Goal: Transaction & Acquisition: Book appointment/travel/reservation

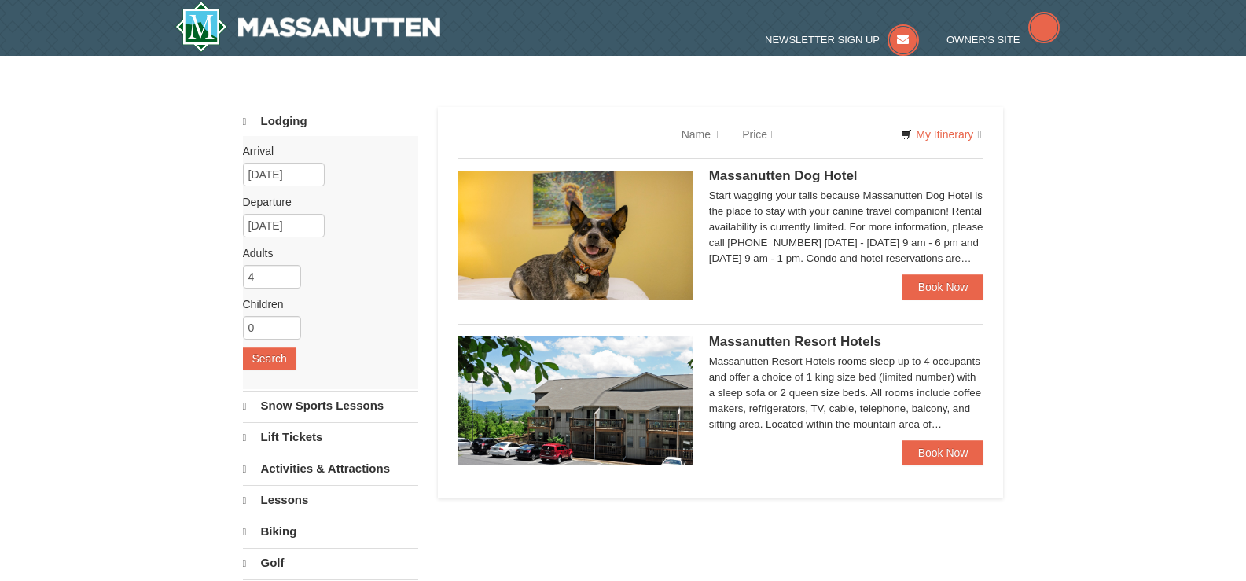
select select "10"
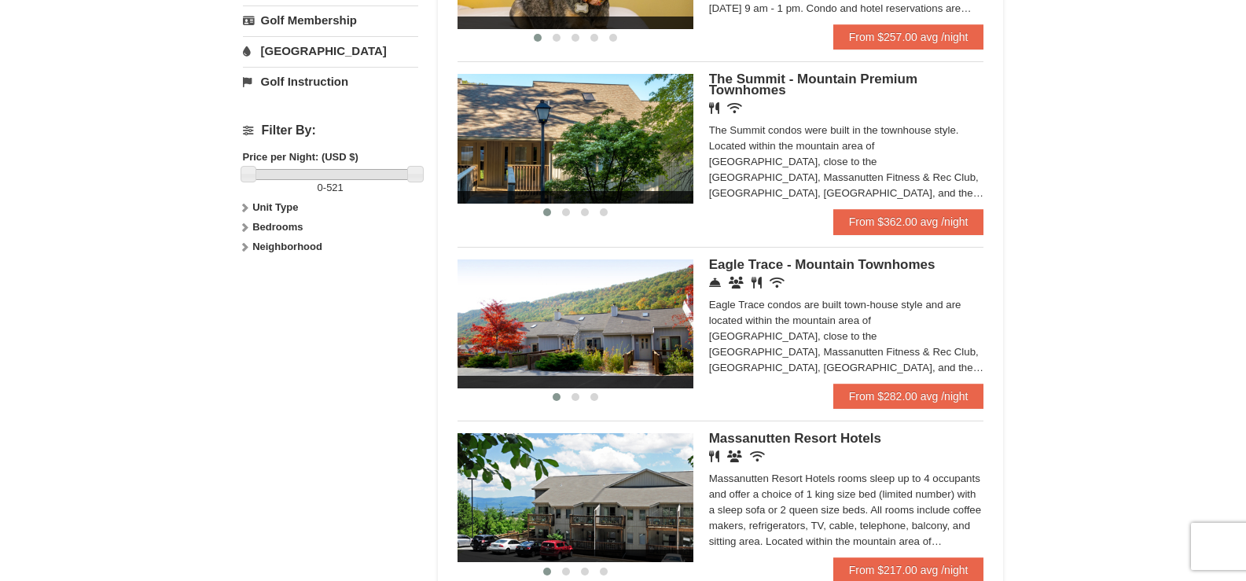
scroll to position [1022, 0]
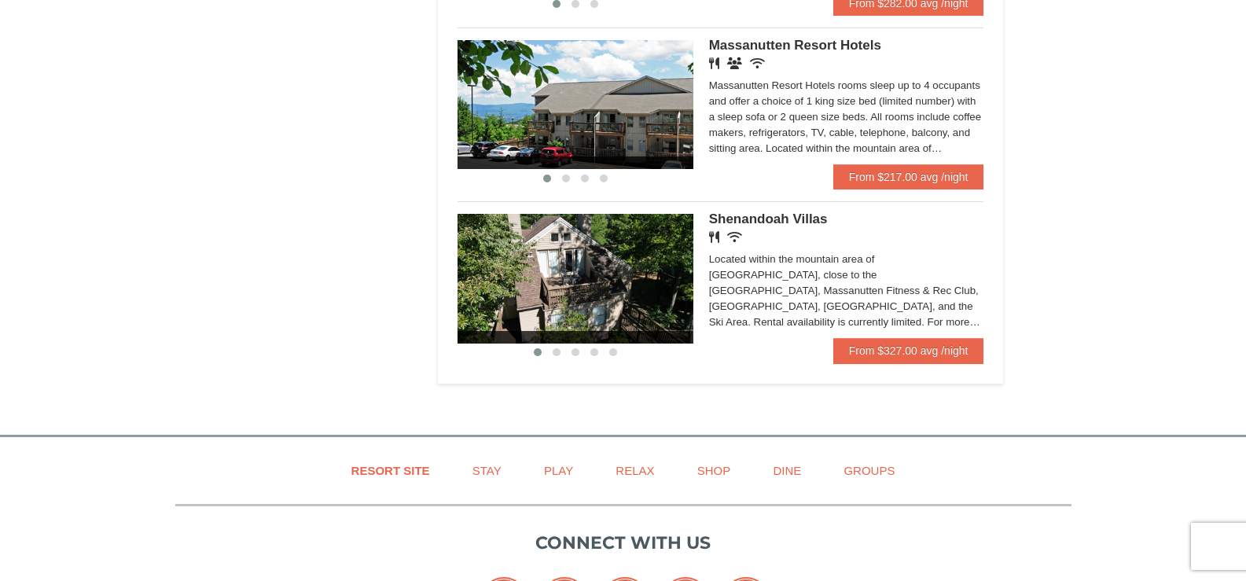
click at [753, 43] on span "Massanutten Resort Hotels" at bounding box center [795, 45] width 172 height 15
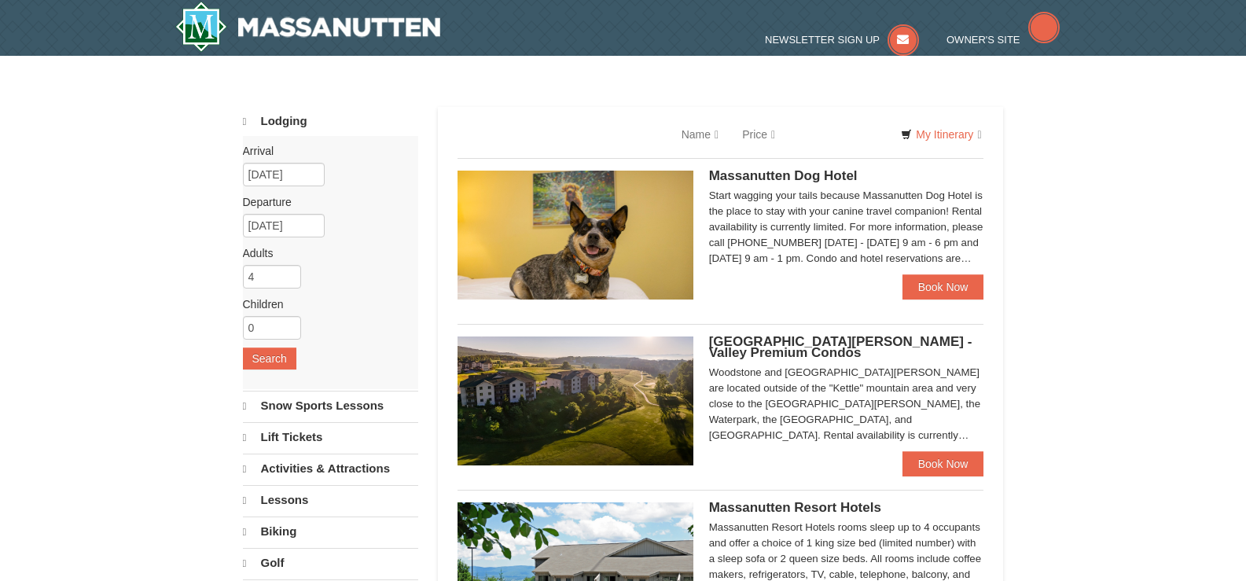
select select "10"
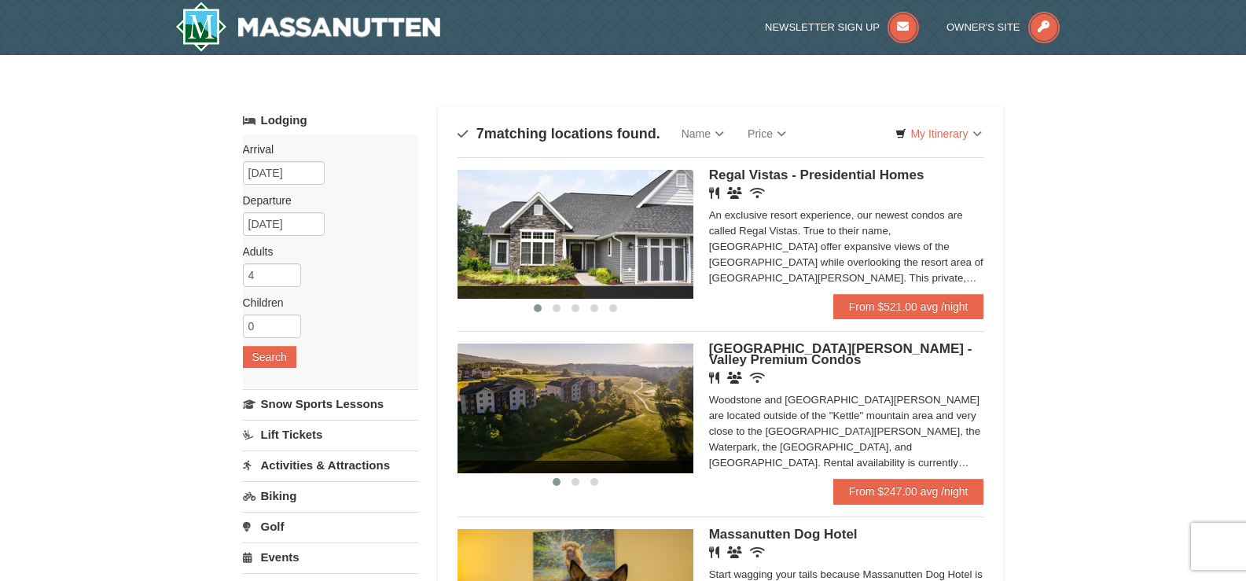
click at [301, 433] on link "Lift Tickets" at bounding box center [330, 434] width 175 height 29
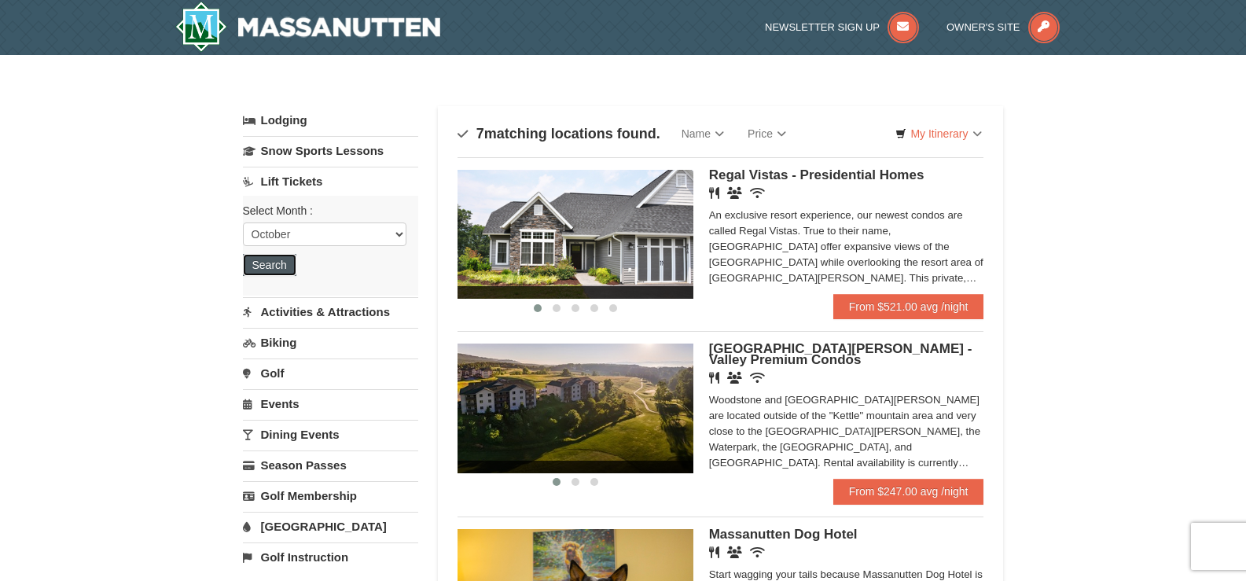
click at [277, 262] on button "Search" at bounding box center [269, 265] width 53 height 22
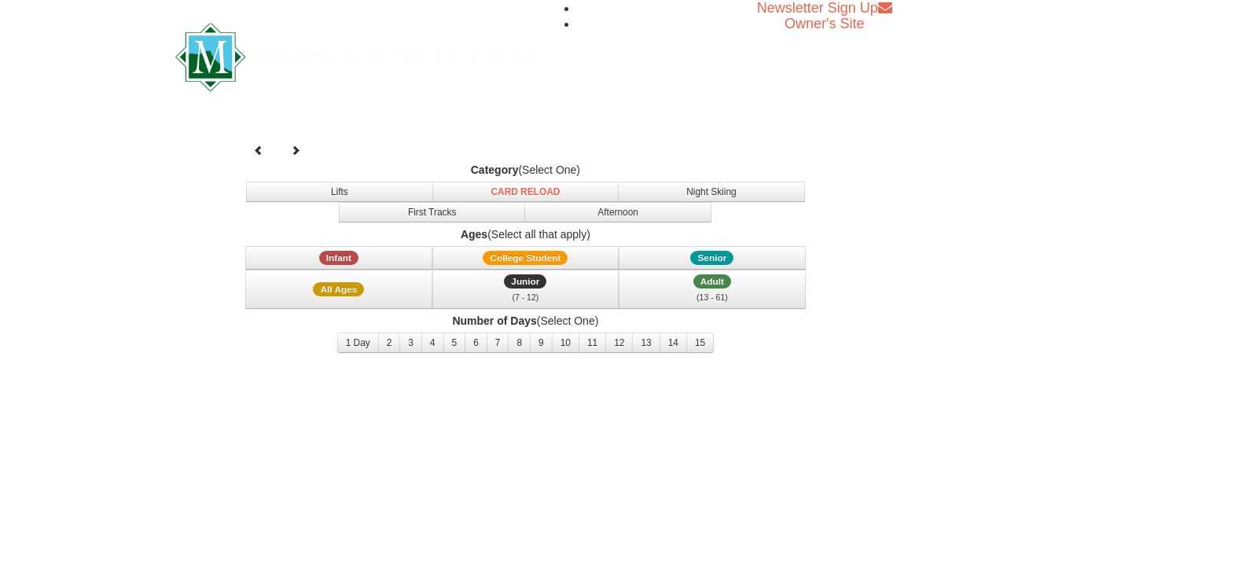
select select "10"
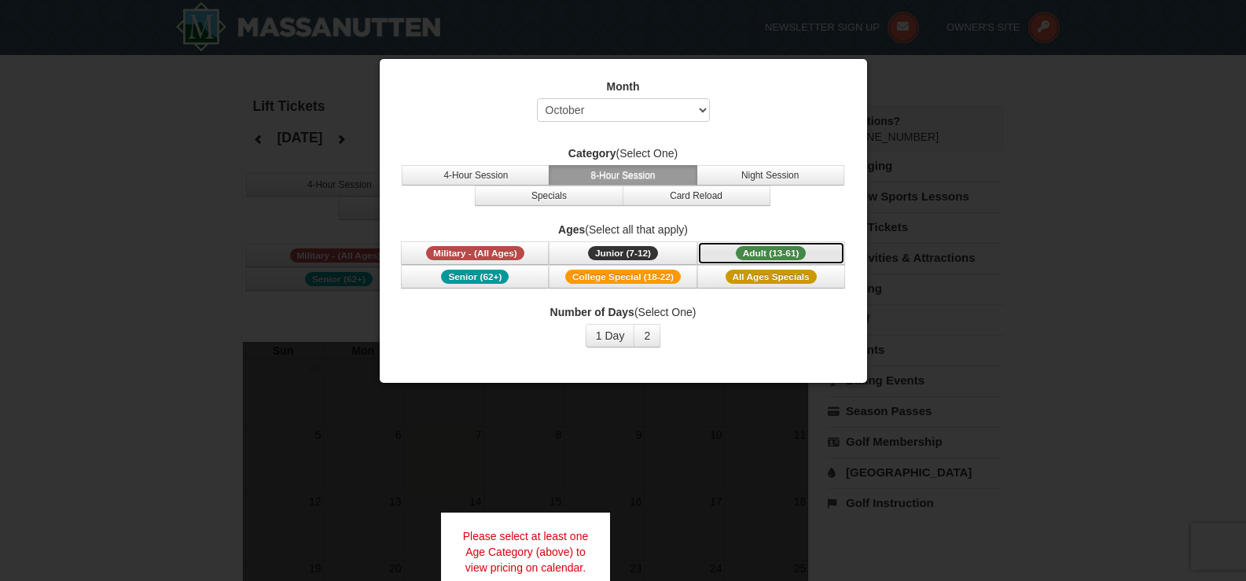
click at [778, 251] on span "Adult (13-61)" at bounding box center [771, 253] width 71 height 14
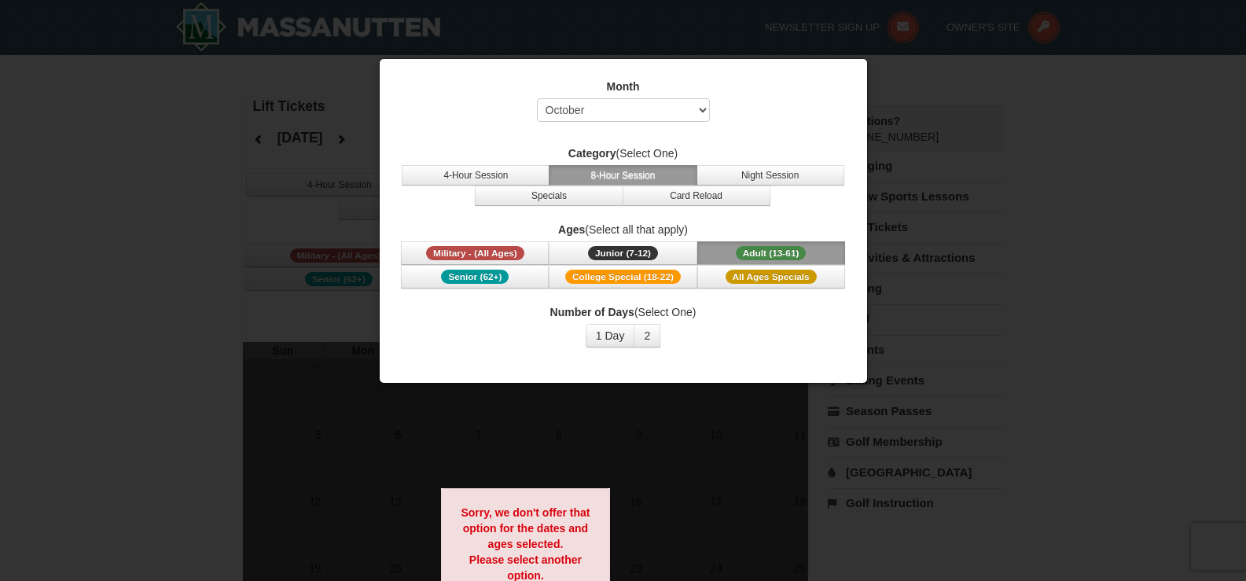
click at [1157, 266] on div at bounding box center [623, 290] width 1246 height 581
click at [679, 108] on select "Select October November December January February March April May June July Aug…" at bounding box center [623, 110] width 173 height 24
click at [537, 98] on select "Select October November December January February March April May June July Aug…" at bounding box center [623, 110] width 173 height 24
click at [446, 120] on div "Month Select October November December January February March April May June Ju…" at bounding box center [623, 104] width 448 height 51
drag, startPoint x: 248, startPoint y: 137, endPoint x: 278, endPoint y: 121, distance: 33.8
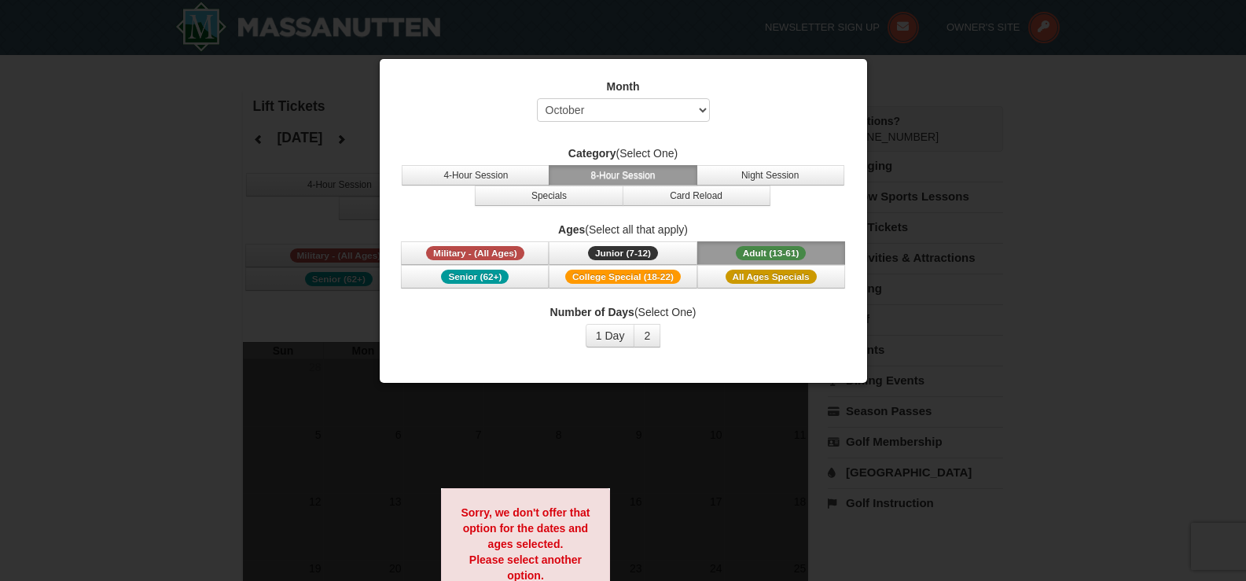
click at [248, 138] on div at bounding box center [623, 290] width 1246 height 581
click at [917, 376] on div at bounding box center [623, 290] width 1246 height 581
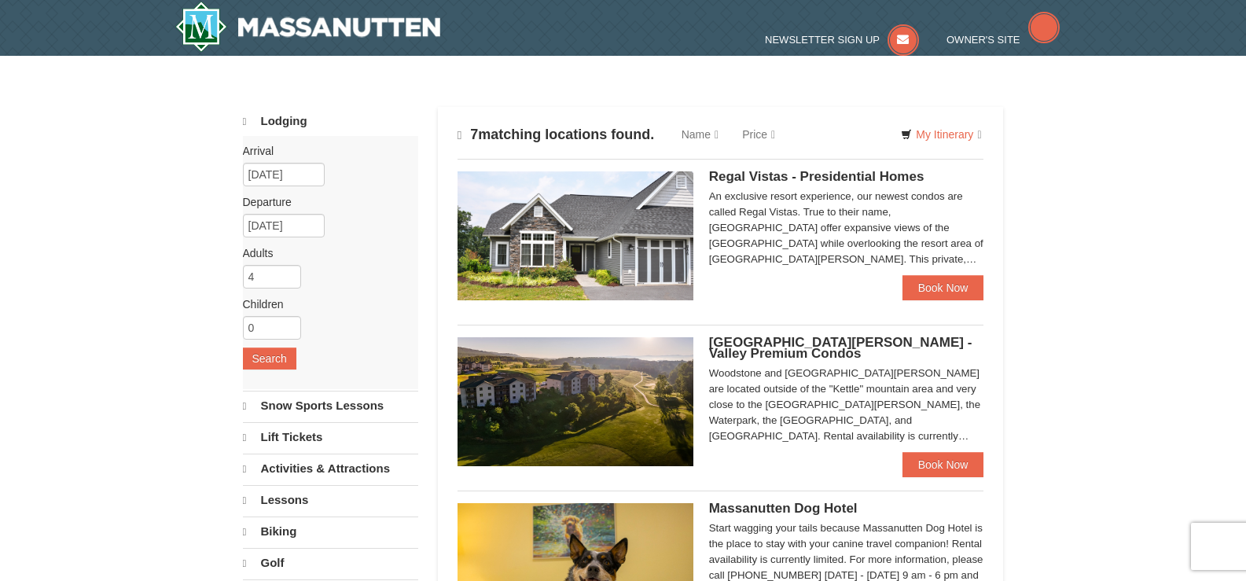
select select "10"
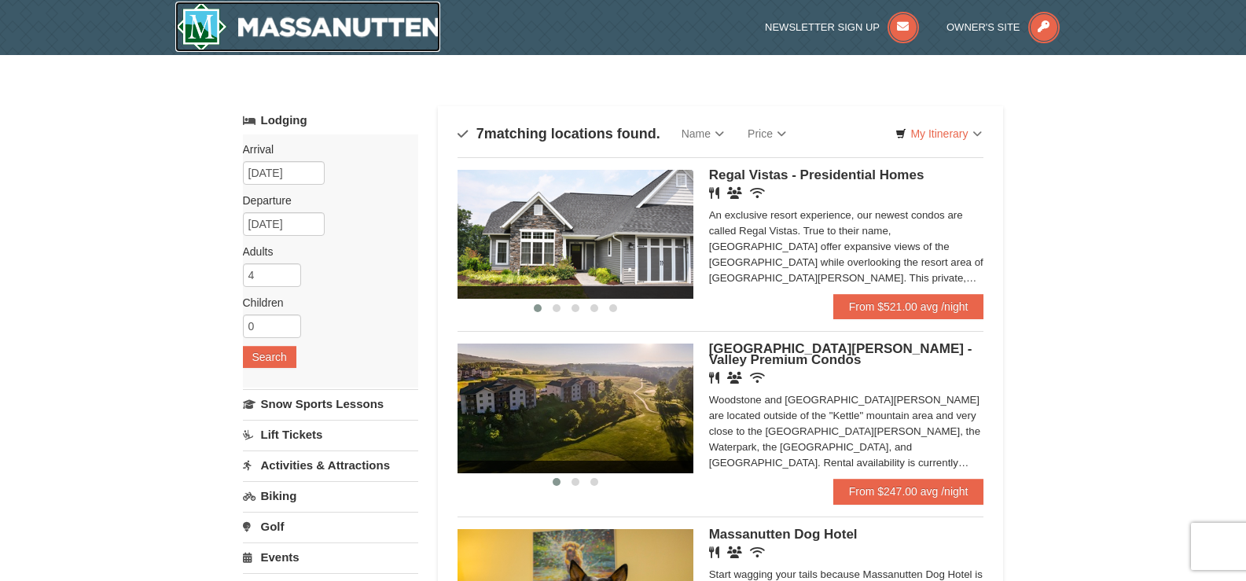
click at [329, 28] on img at bounding box center [308, 27] width 266 height 50
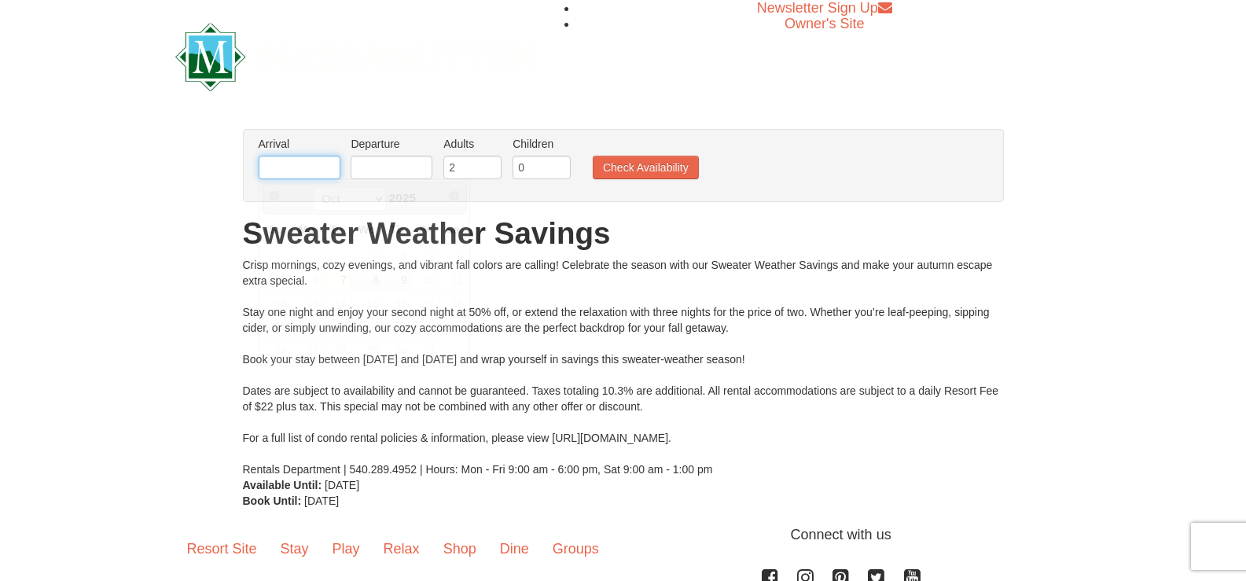
click at [329, 168] on input "text" at bounding box center [300, 168] width 82 height 24
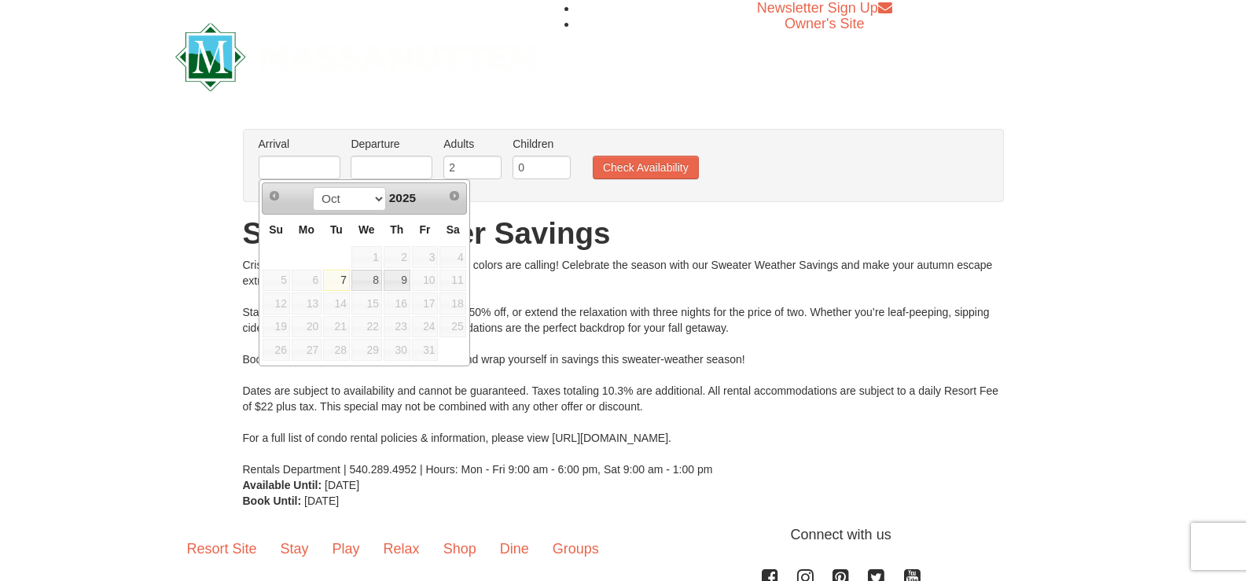
click at [453, 281] on span "11" at bounding box center [453, 281] width 27 height 22
click at [1124, 383] on div "× From: To: Adults: 2 Children: 0 Change Arrival Please format dates MM/DD/YYYY…" at bounding box center [623, 318] width 1246 height 411
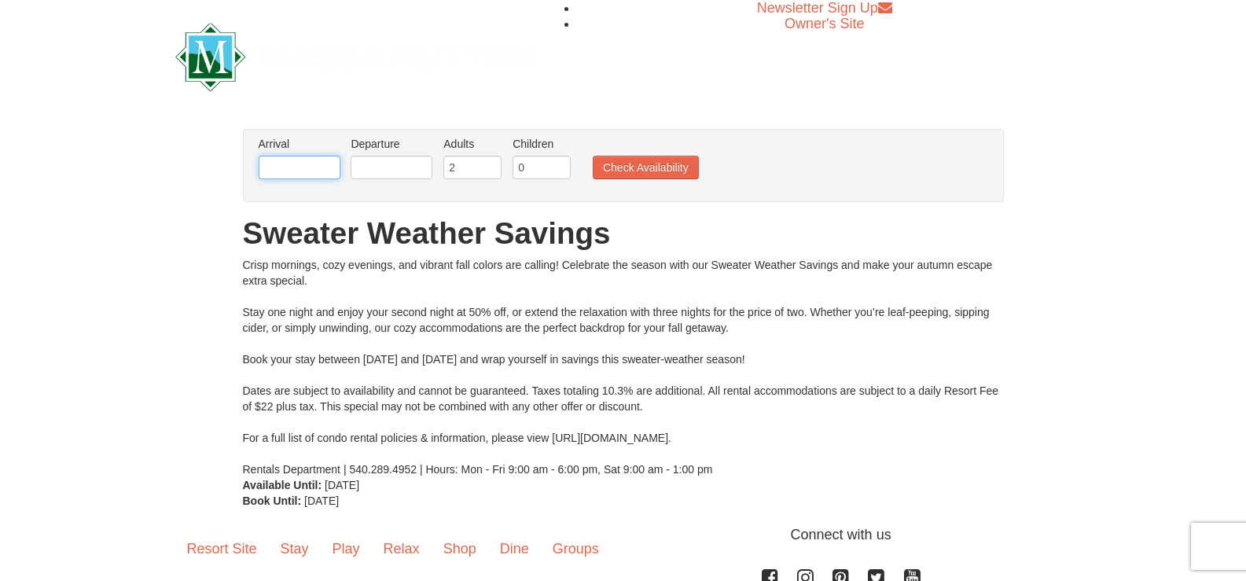
click at [325, 173] on input "text" at bounding box center [300, 168] width 82 height 24
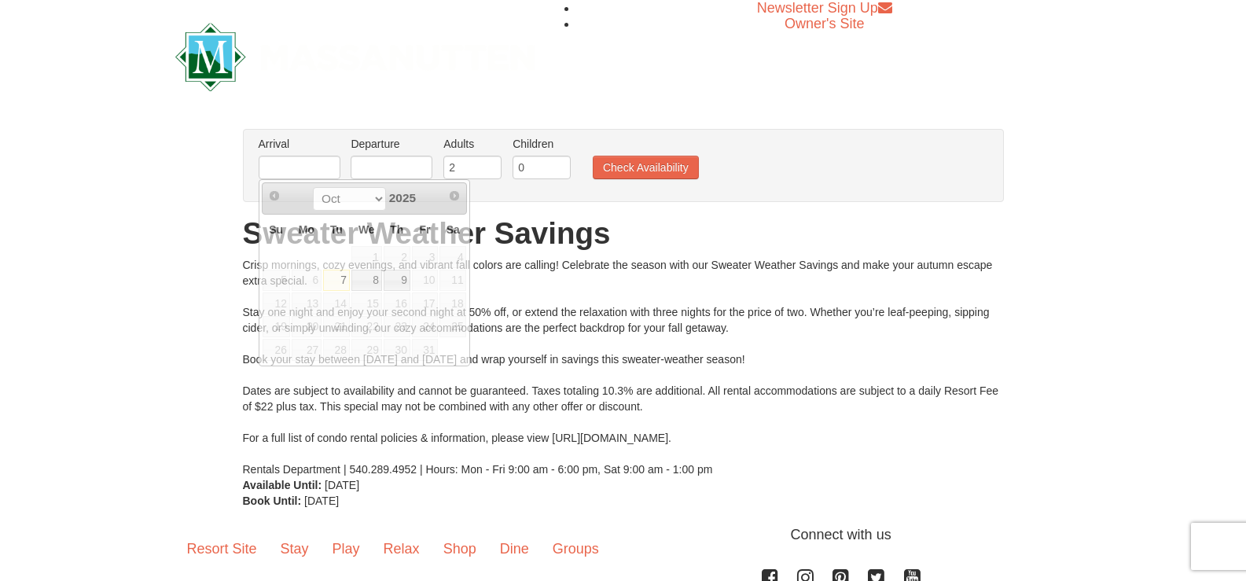
click at [167, 236] on div "× From: To: Adults: 2 Children: 0 Change Arrival Please format dates MM/DD/YYYY…" at bounding box center [623, 318] width 1246 height 411
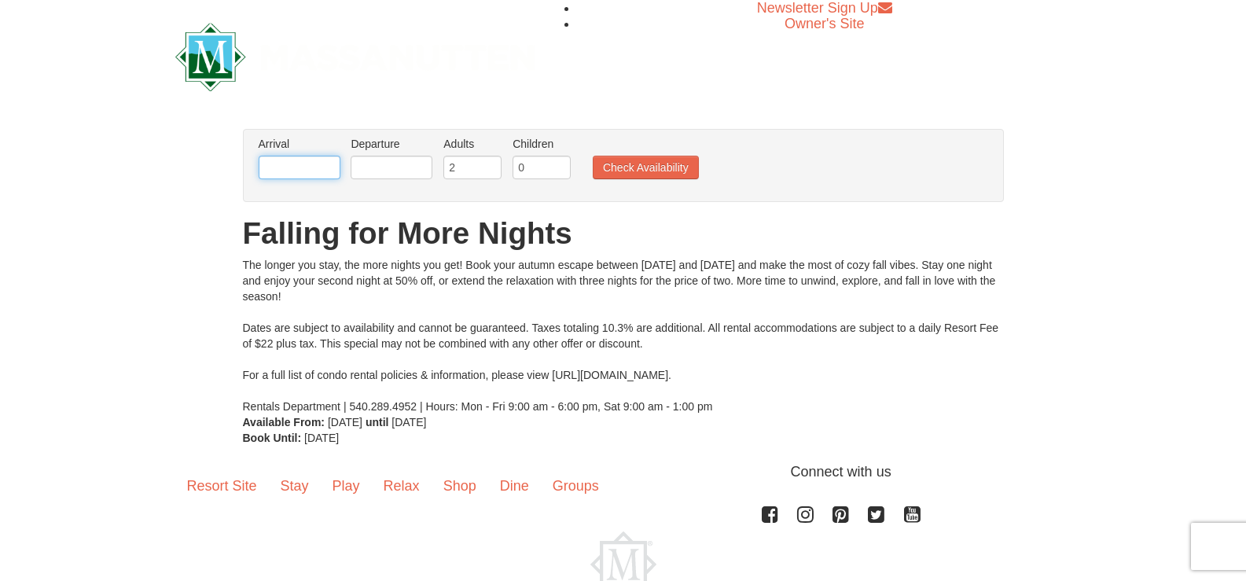
click at [312, 173] on input "text" at bounding box center [300, 168] width 82 height 24
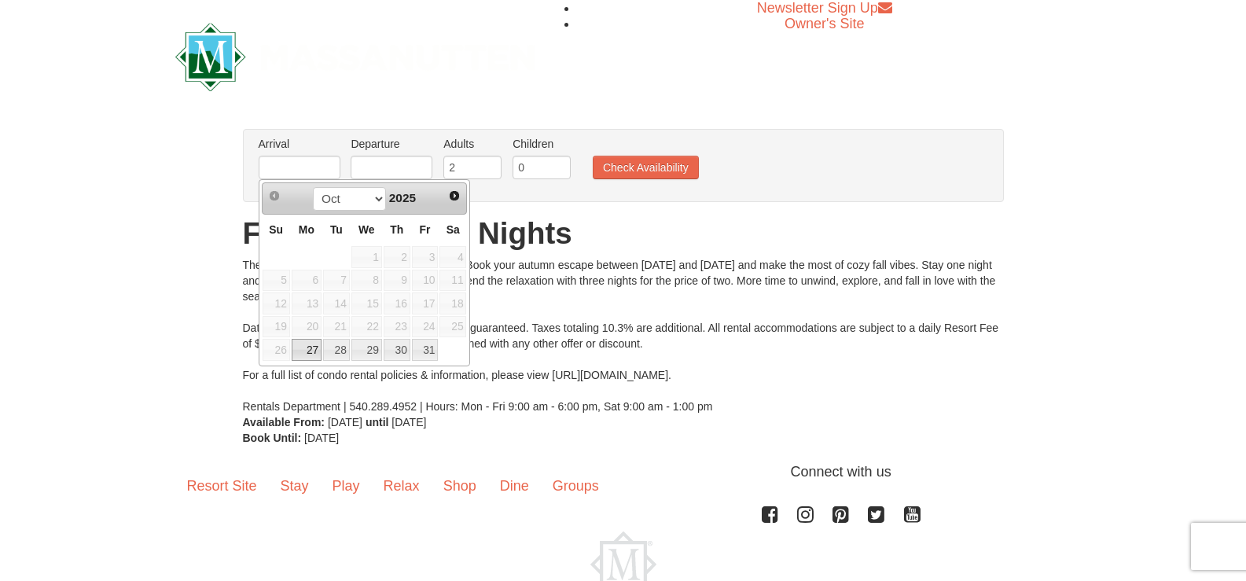
click at [80, 212] on div "× From: To: Adults: 2 Children: 0 Change Arrival Please format dates MM/DD/YYYY…" at bounding box center [623, 287] width 1246 height 348
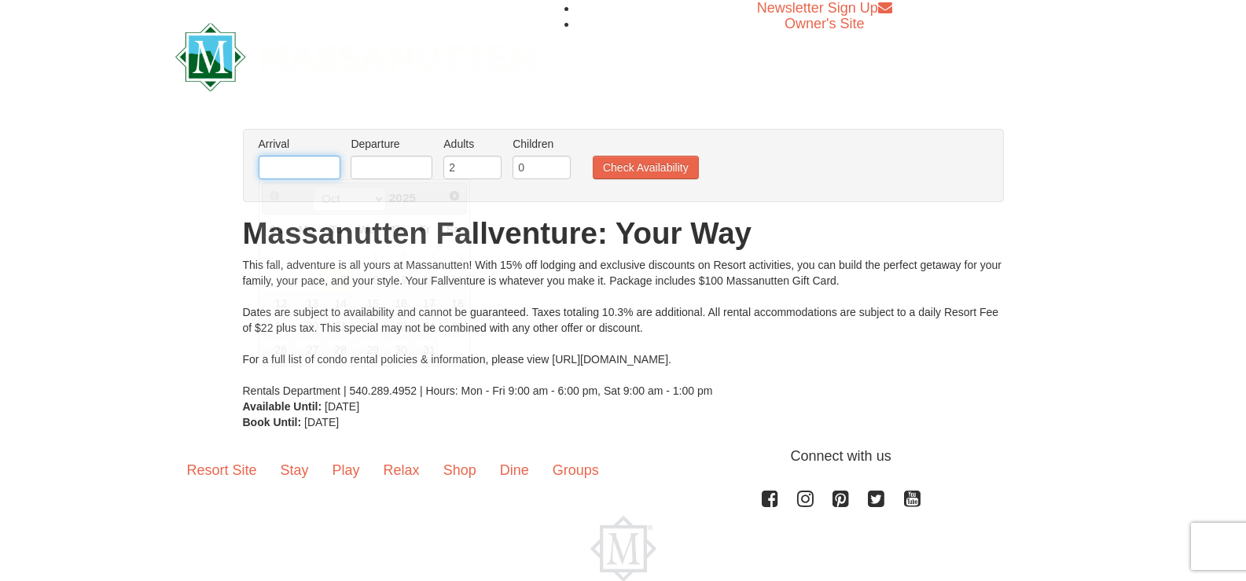
click at [311, 171] on input "text" at bounding box center [300, 168] width 82 height 24
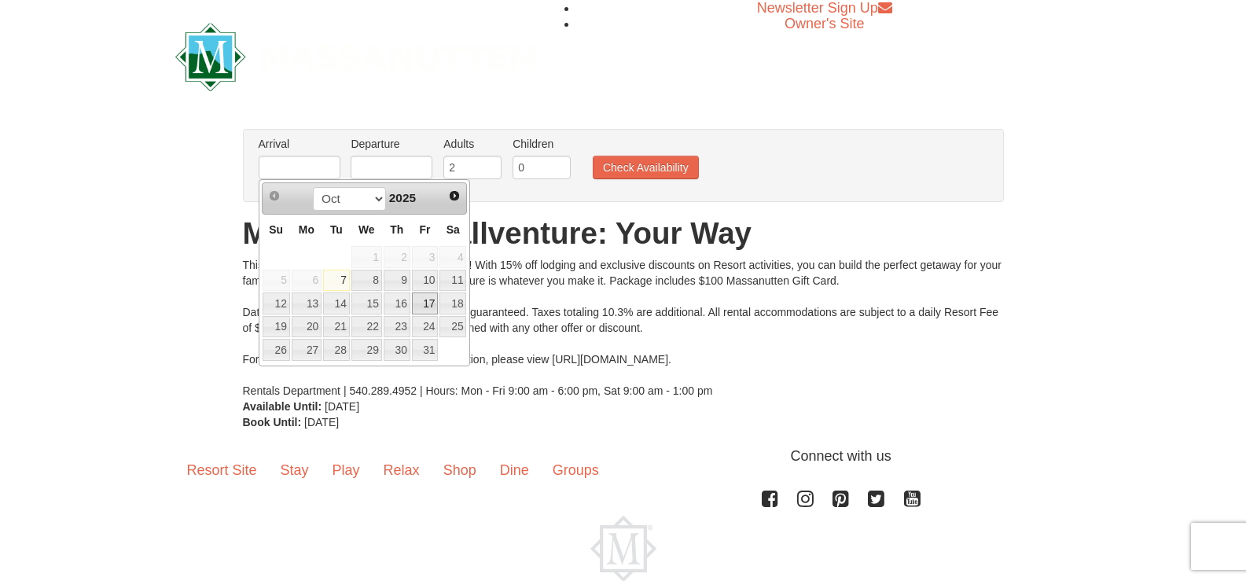
click at [428, 303] on link "17" at bounding box center [425, 304] width 27 height 22
type input "[DATE]"
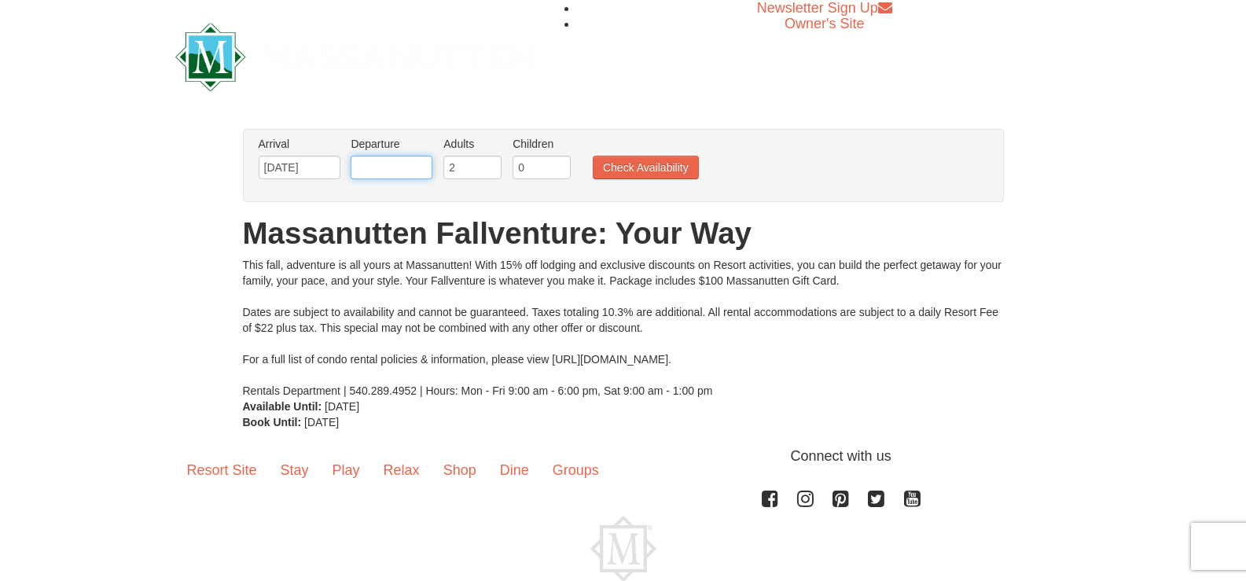
click at [399, 171] on input "text" at bounding box center [392, 168] width 82 height 24
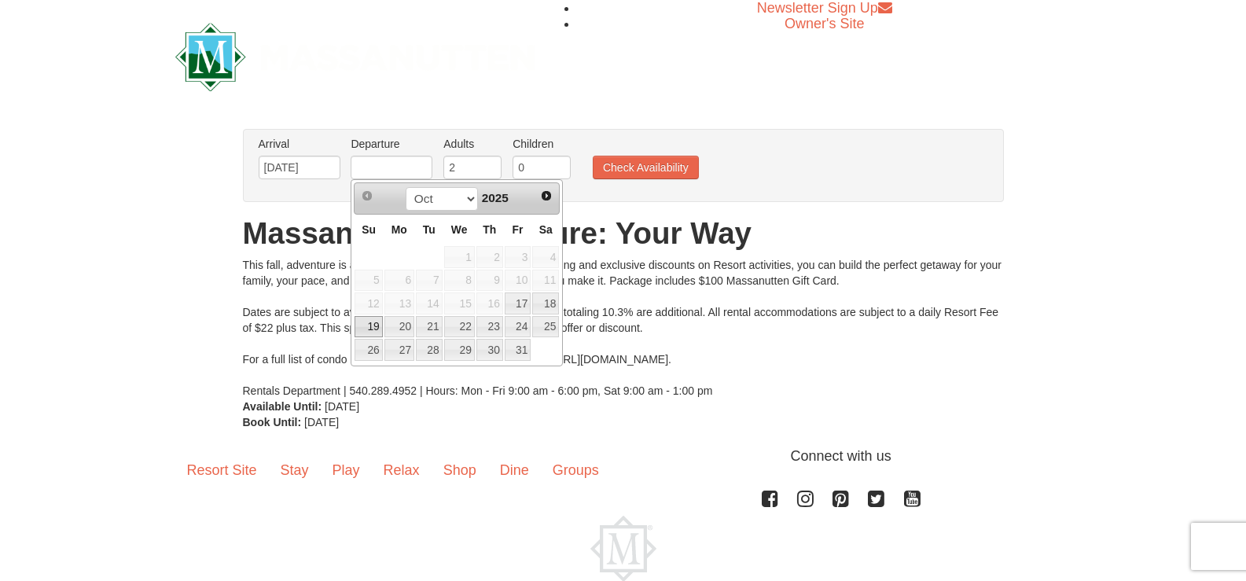
click at [372, 322] on link "19" at bounding box center [369, 327] width 28 height 22
type input "[DATE]"
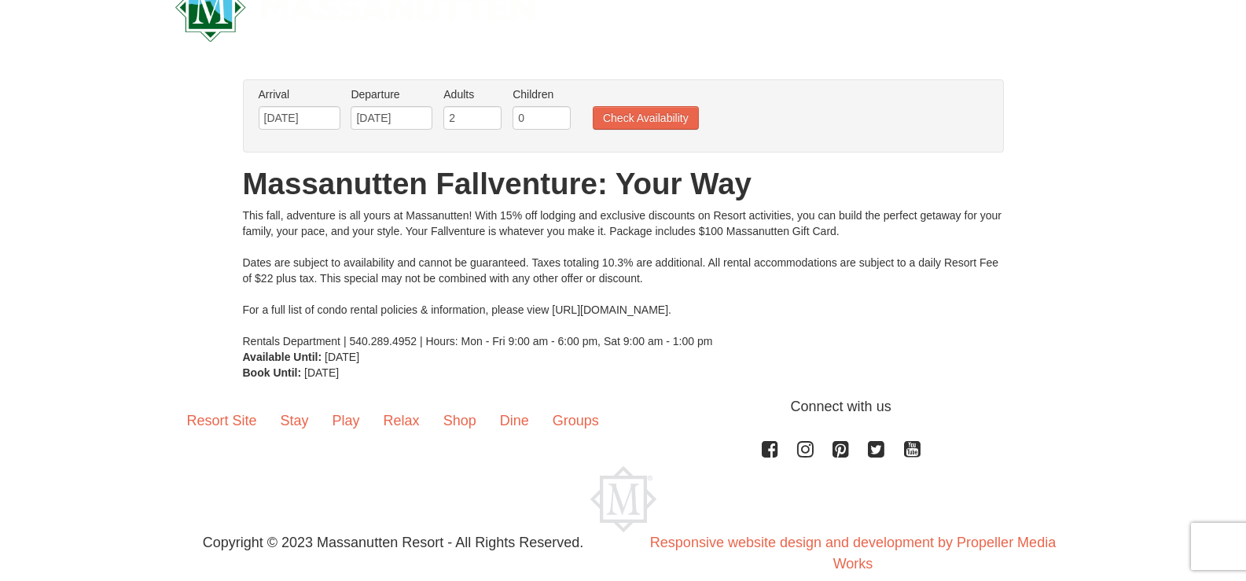
scroll to position [73, 0]
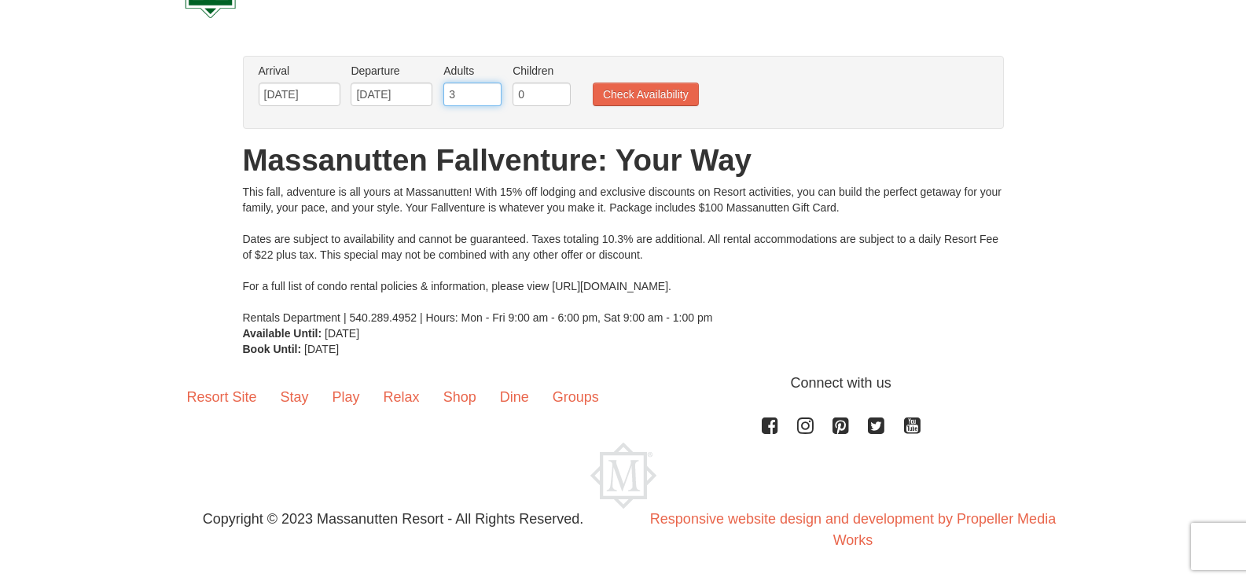
click at [489, 90] on input "3" at bounding box center [472, 95] width 58 height 24
type input "4"
click at [489, 90] on input "4" at bounding box center [472, 95] width 58 height 24
click at [650, 93] on button "Check Availability" at bounding box center [646, 95] width 106 height 24
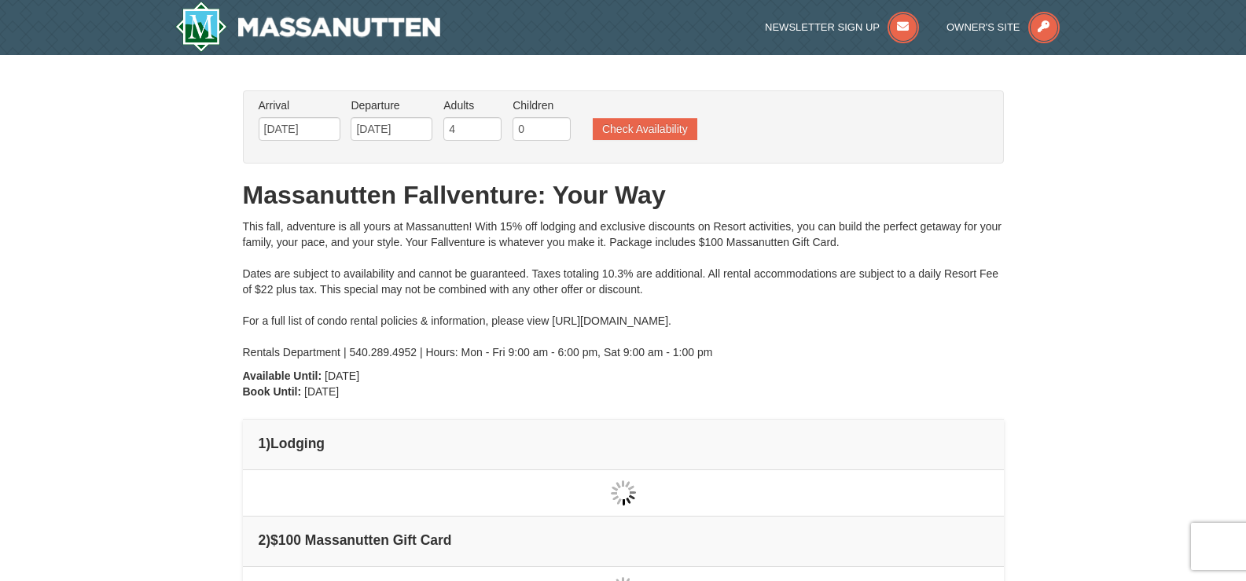
type input "[DATE]"
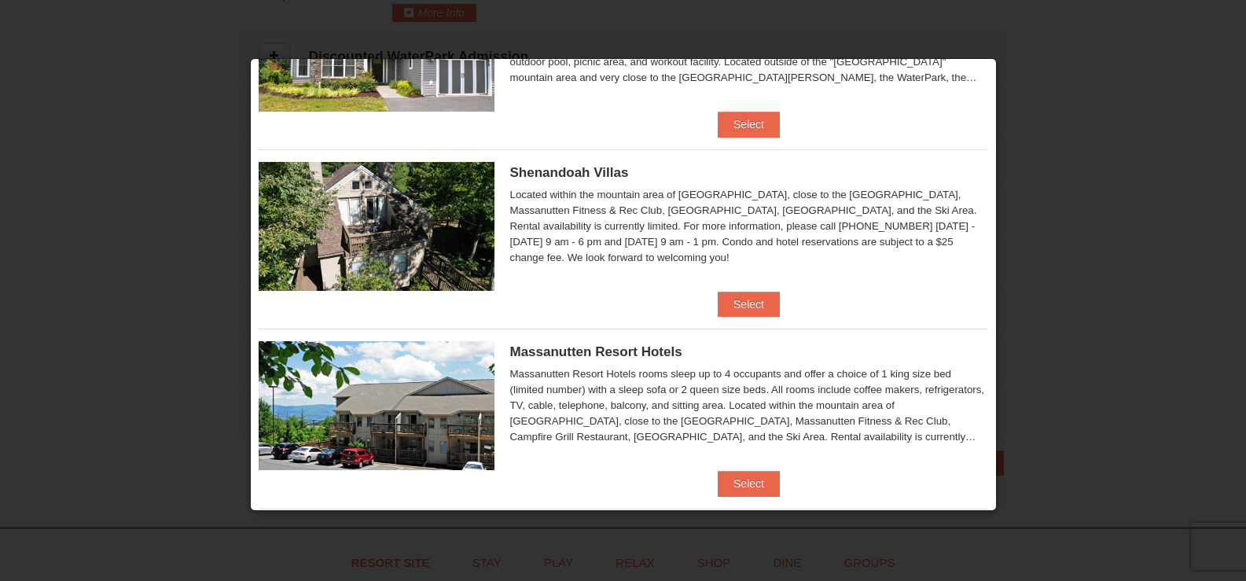
scroll to position [315, 0]
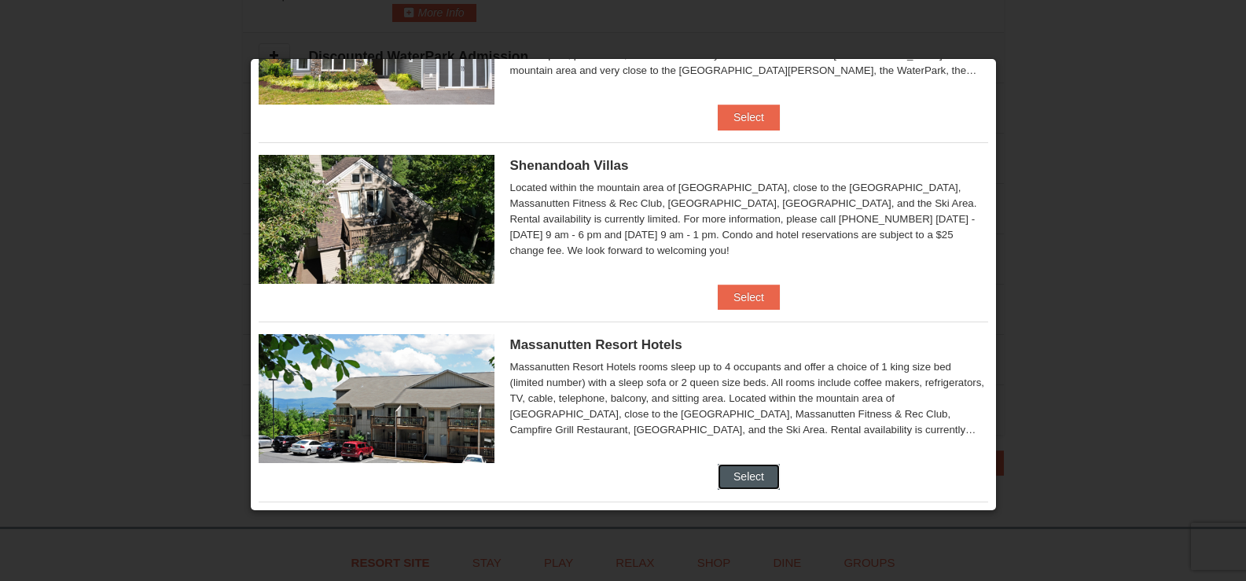
click at [745, 477] on button "Select" at bounding box center [749, 476] width 62 height 25
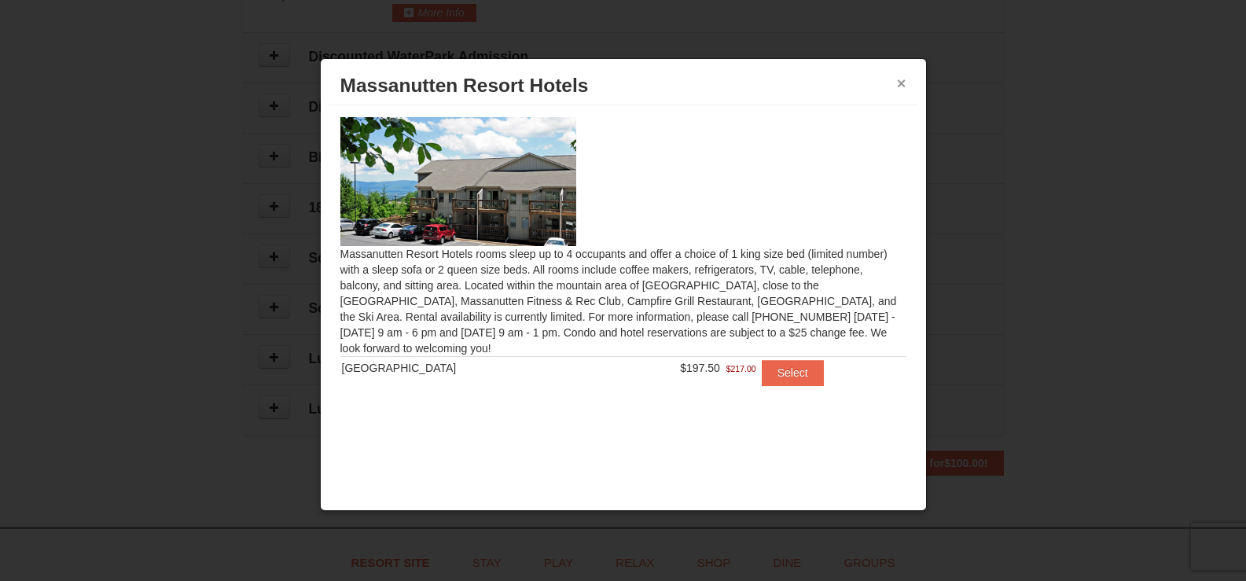
click at [903, 79] on button "×" at bounding box center [901, 83] width 9 height 16
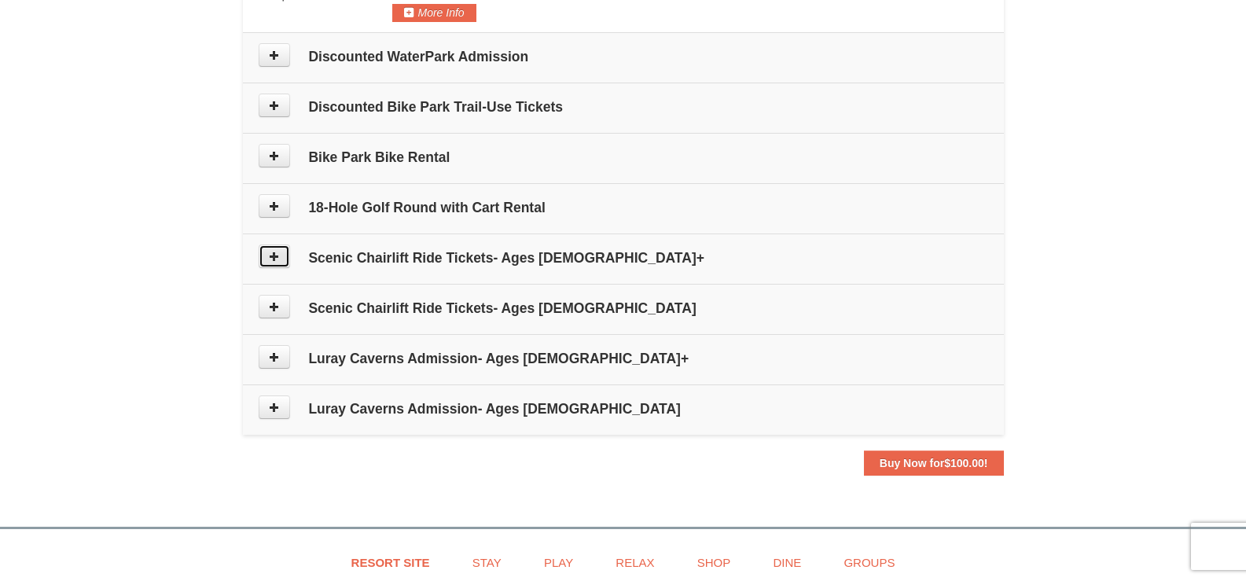
click at [278, 255] on icon at bounding box center [274, 256] width 11 height 11
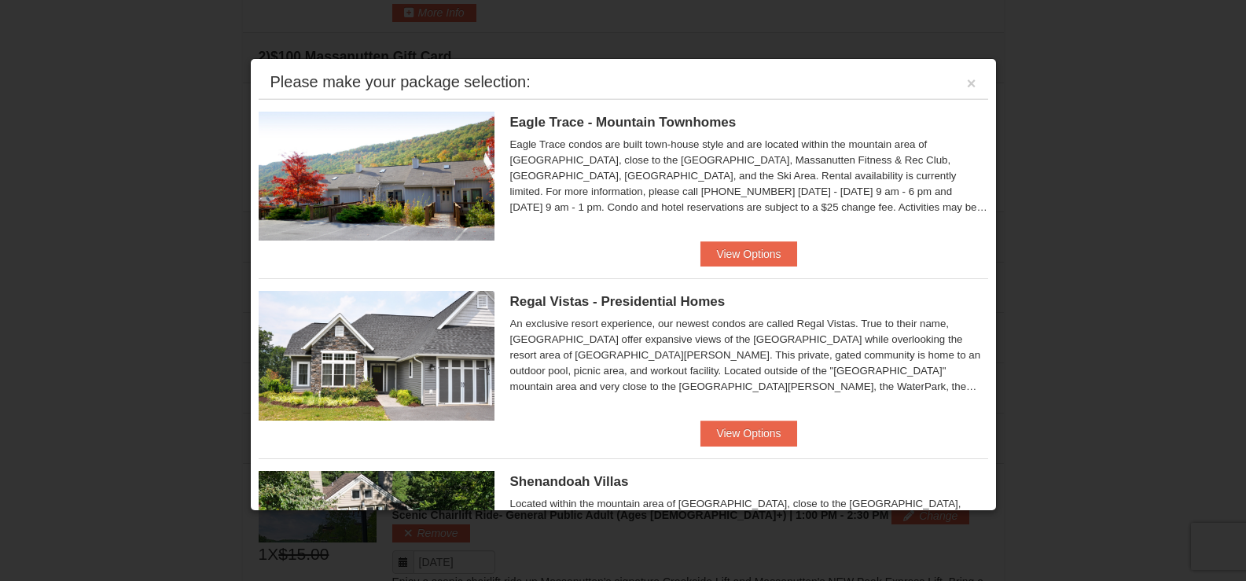
scroll to position [484, 0]
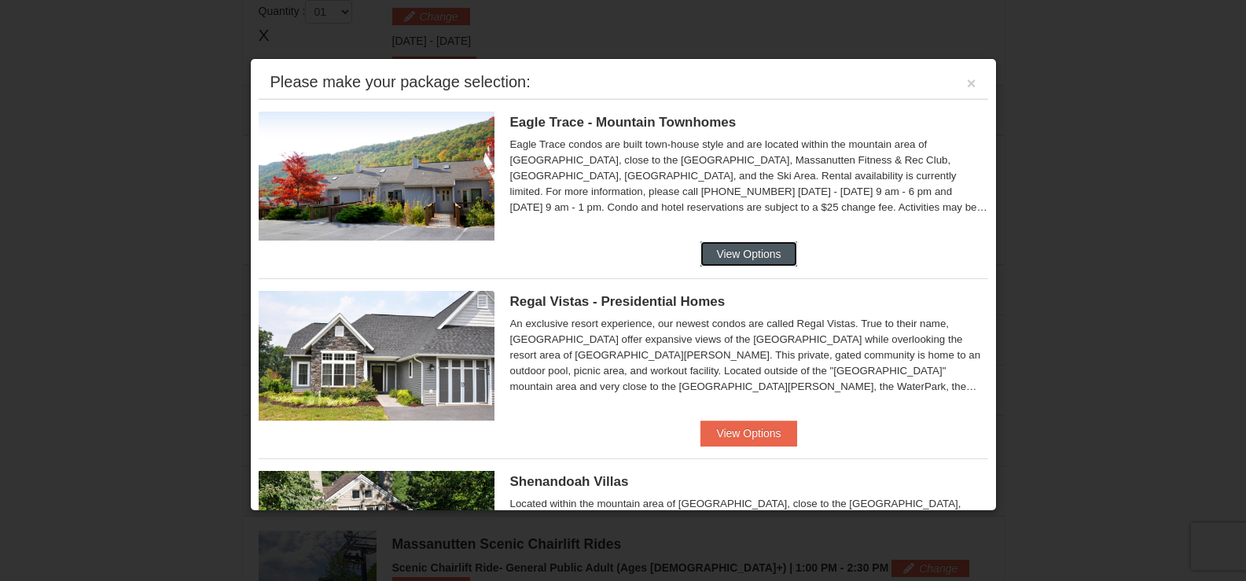
click at [752, 258] on button "View Options" at bounding box center [749, 253] width 96 height 25
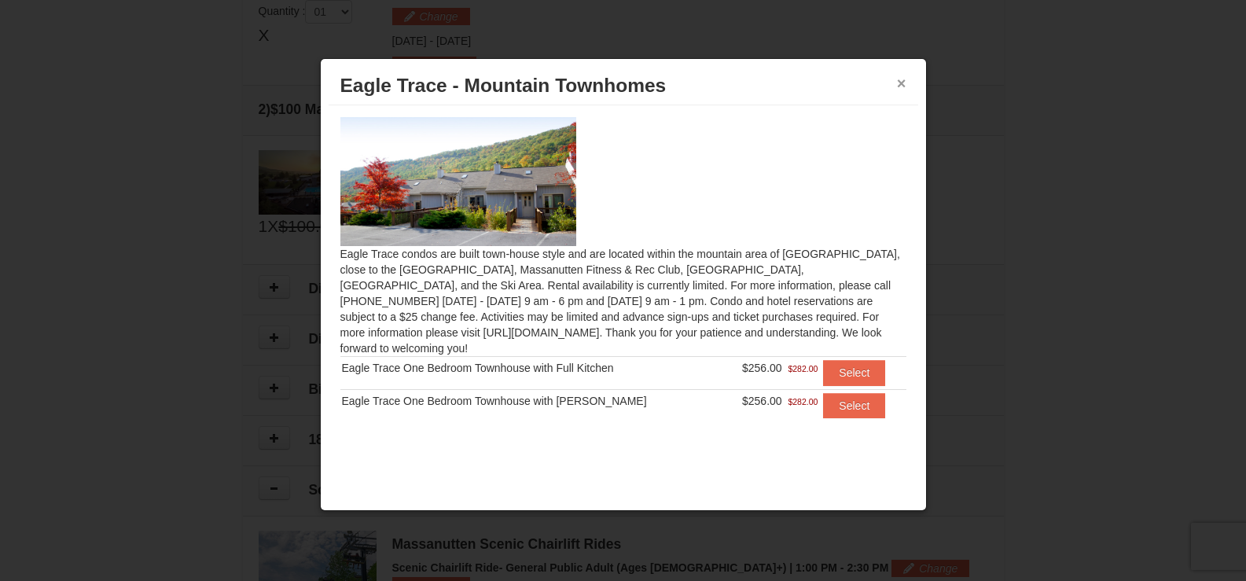
click at [900, 79] on button "×" at bounding box center [901, 83] width 9 height 16
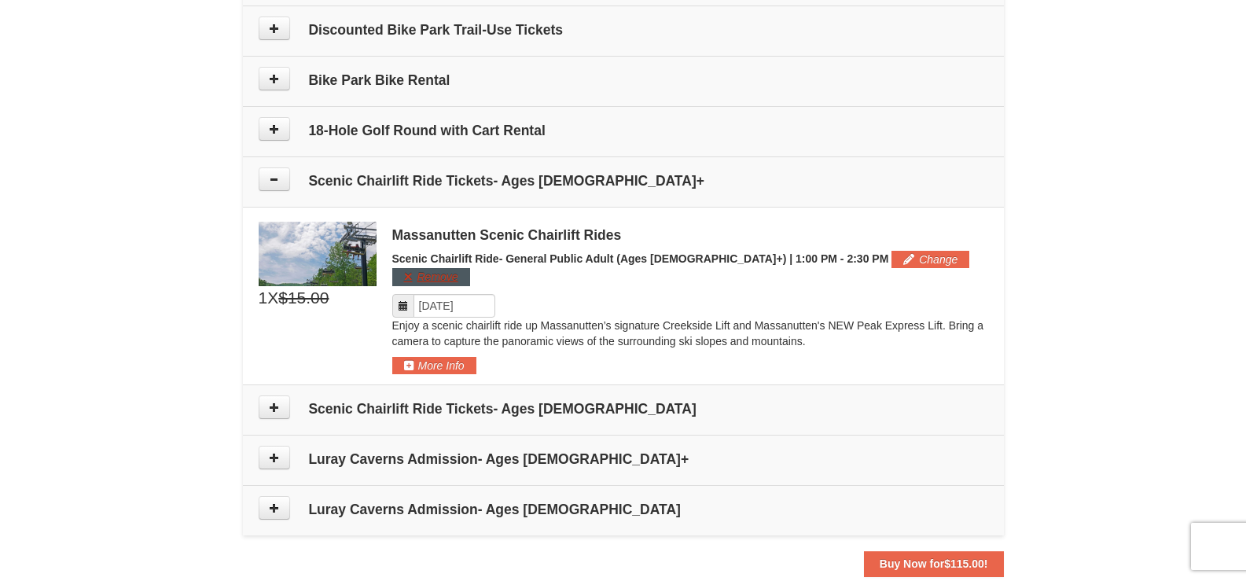
scroll to position [799, 0]
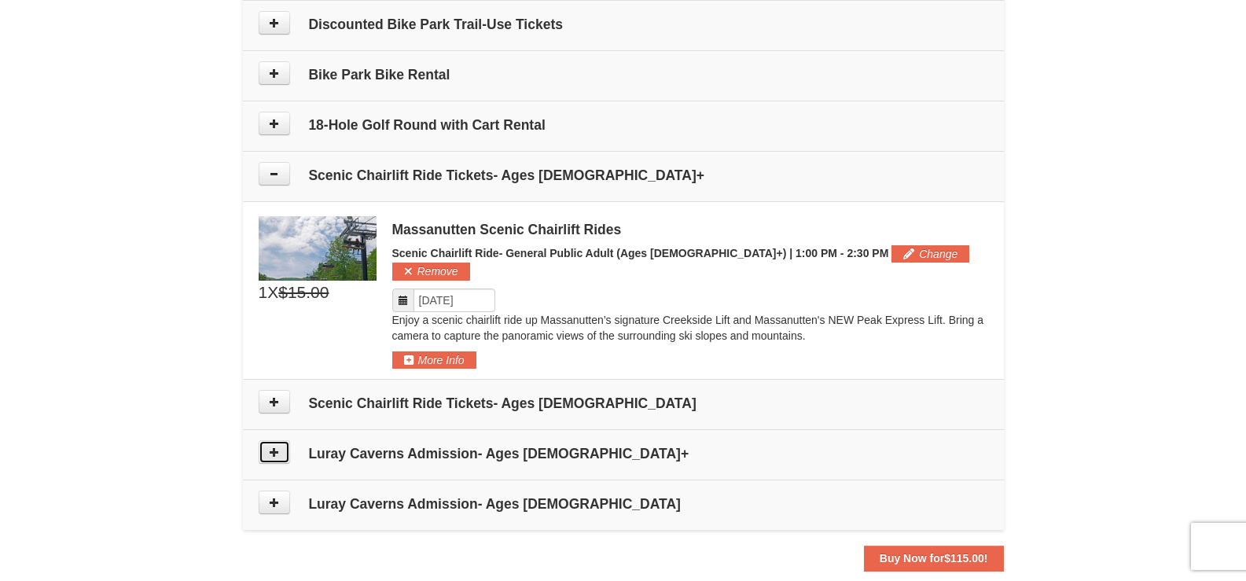
click at [277, 447] on icon at bounding box center [274, 452] width 11 height 11
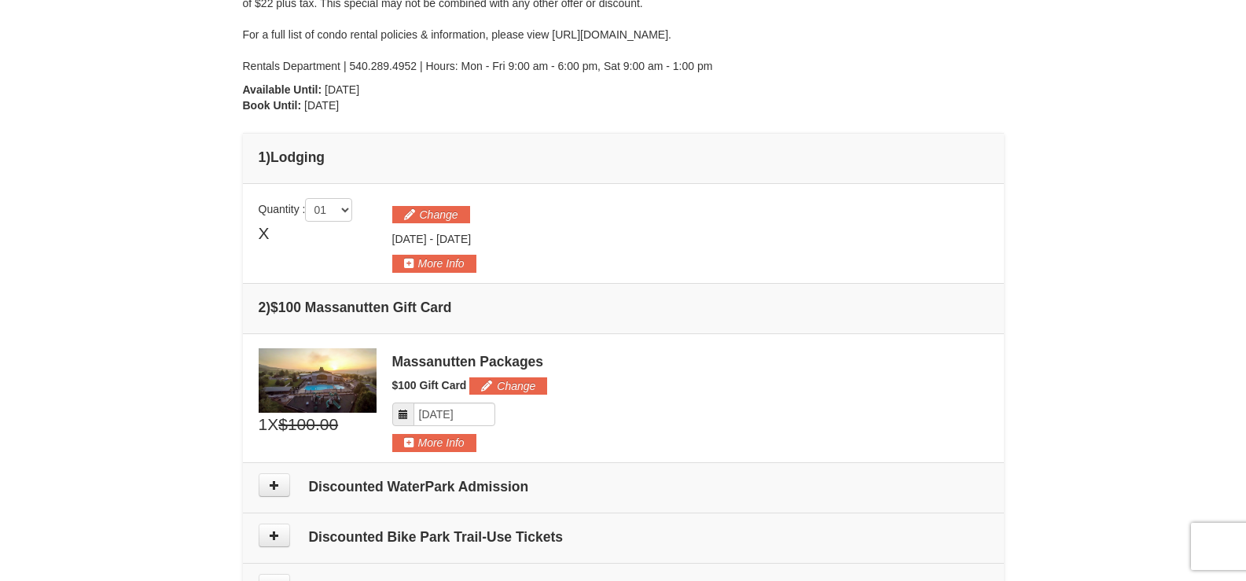
scroll to position [267, 0]
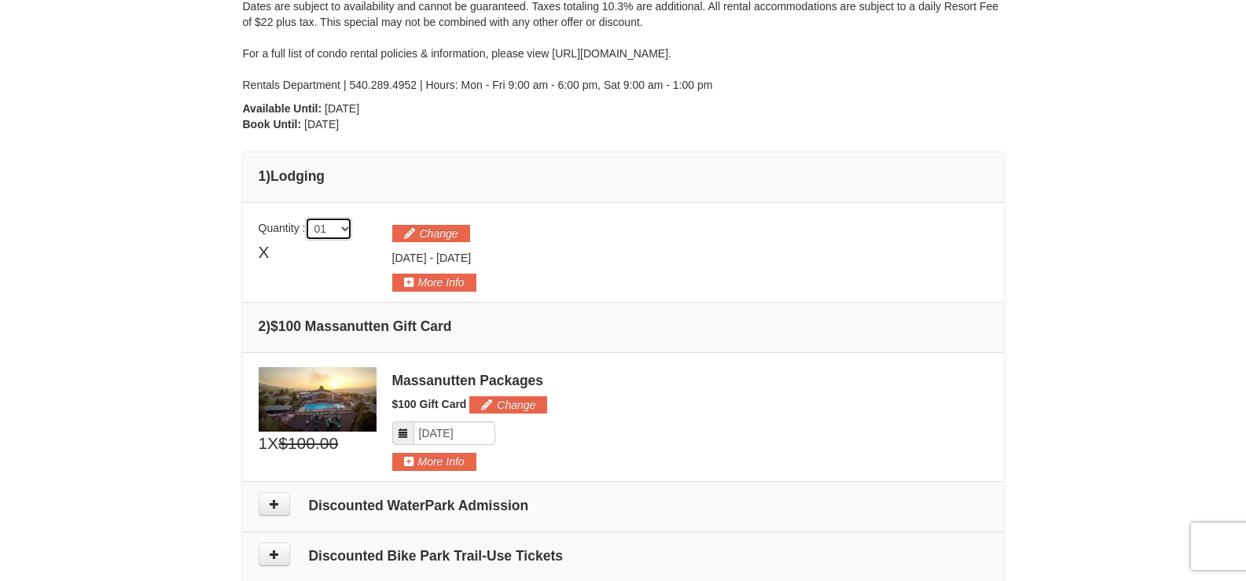
click at [348, 230] on select "01 02 03 04 05" at bounding box center [328, 229] width 47 height 24
drag, startPoint x: 1112, startPoint y: 215, endPoint x: 1131, endPoint y: 178, distance: 40.8
click at [1112, 215] on div "× From: To: Adults: 4 Children: 0 Change Arrival Please format dates MM/DD/YYYY…" at bounding box center [623, 551] width 1246 height 1526
click at [421, 465] on button "More Info" at bounding box center [434, 461] width 84 height 17
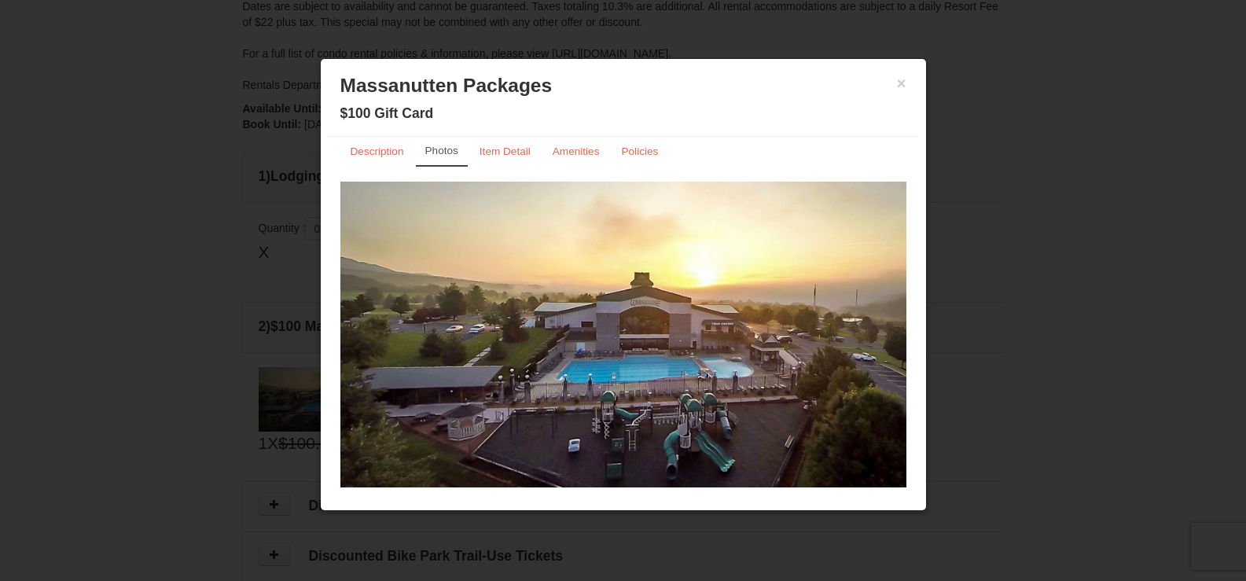
scroll to position [0, 0]
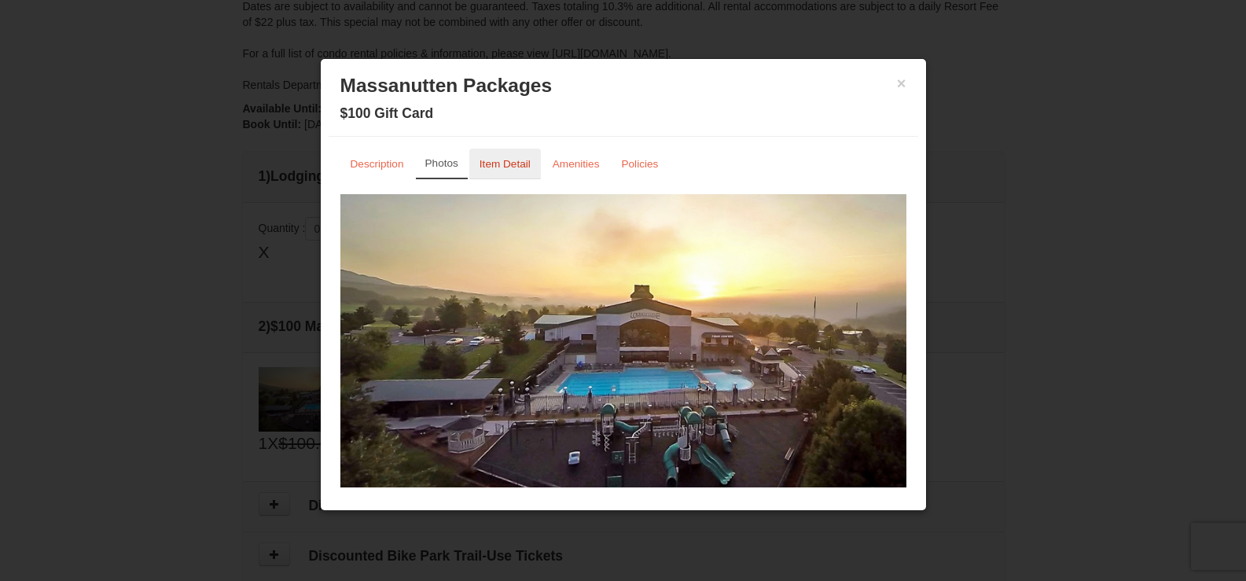
click at [495, 162] on small "Item Detail" at bounding box center [505, 164] width 51 height 12
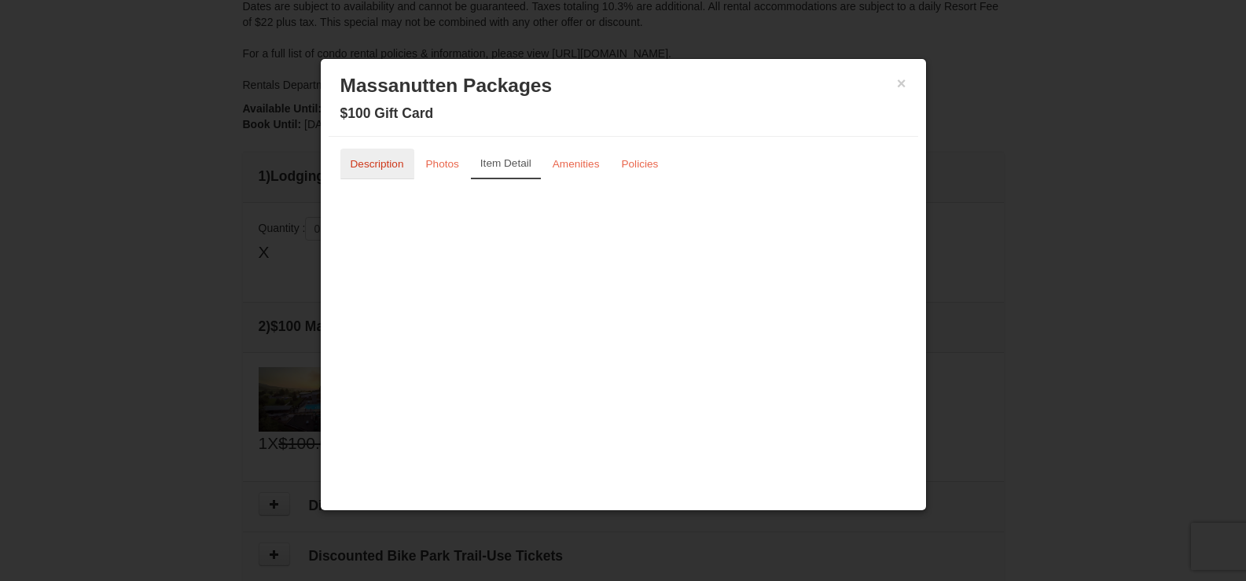
click at [373, 163] on small "Description" at bounding box center [377, 164] width 53 height 12
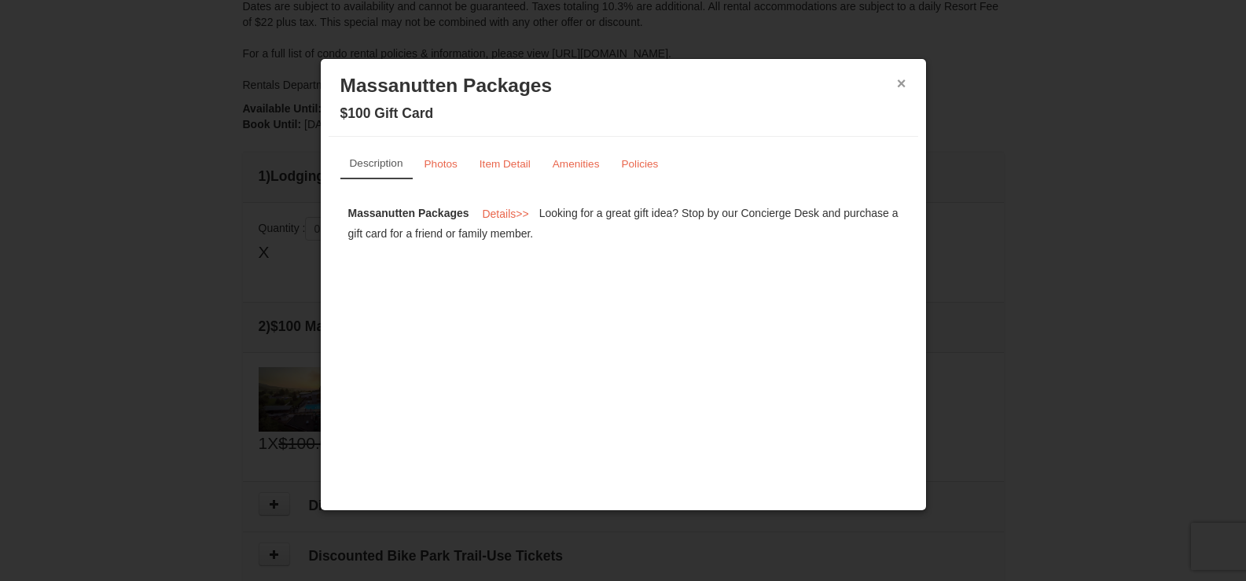
click at [900, 84] on button "×" at bounding box center [901, 83] width 9 height 16
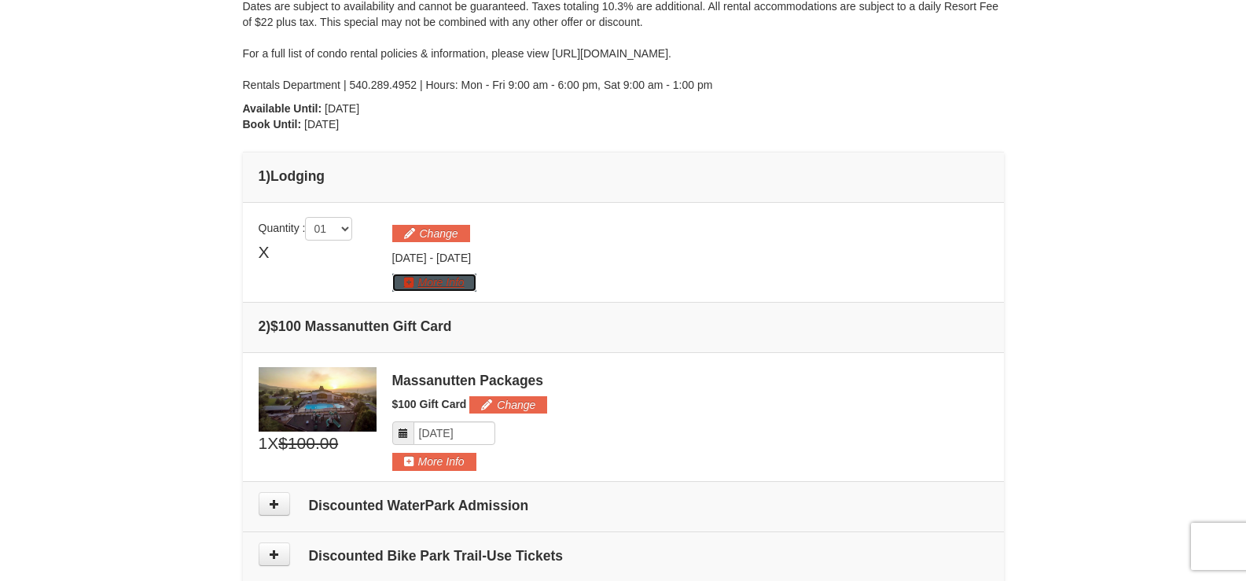
click at [447, 282] on button "More Info" at bounding box center [434, 282] width 84 height 17
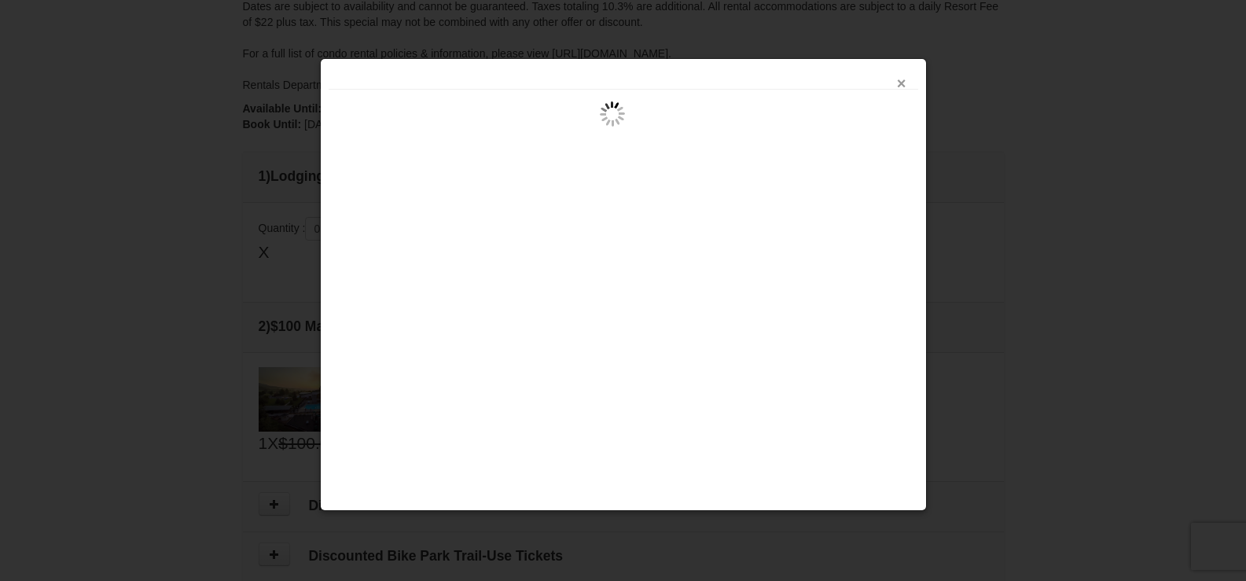
click at [903, 81] on button "×" at bounding box center [901, 83] width 9 height 16
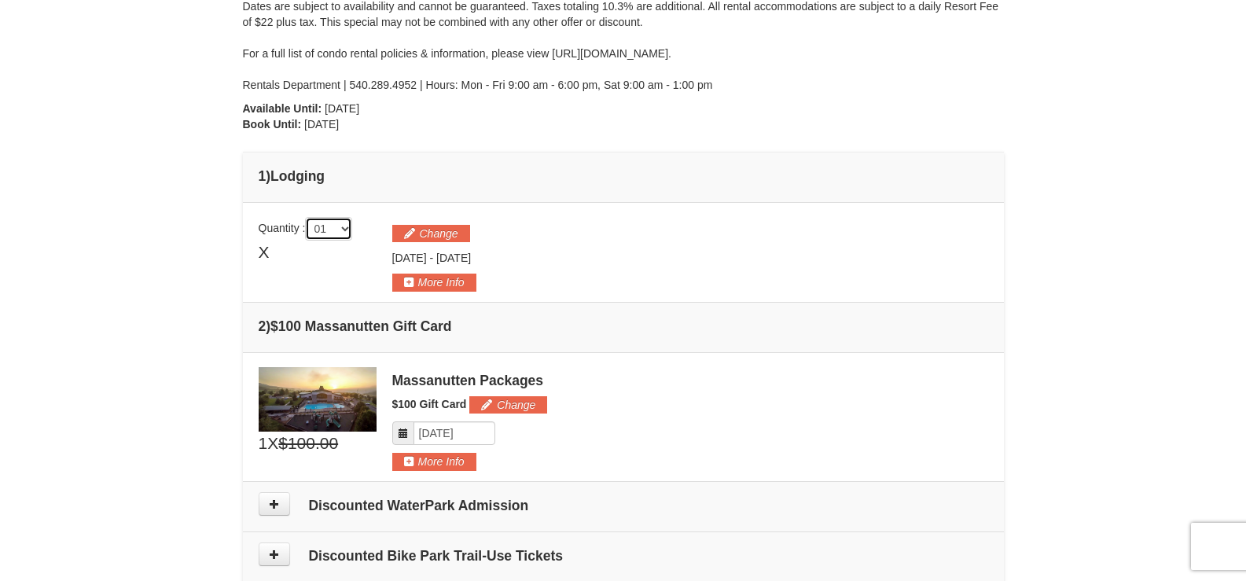
click at [348, 230] on select "01 02 03 04 05" at bounding box center [328, 229] width 47 height 24
select select "4"
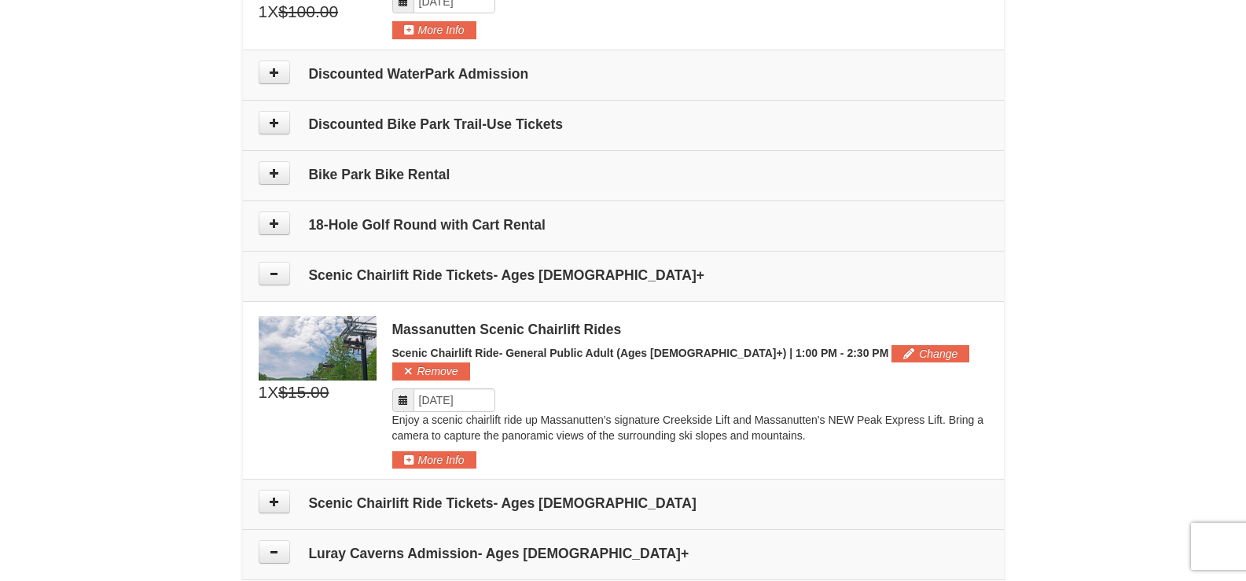
scroll to position [661, 0]
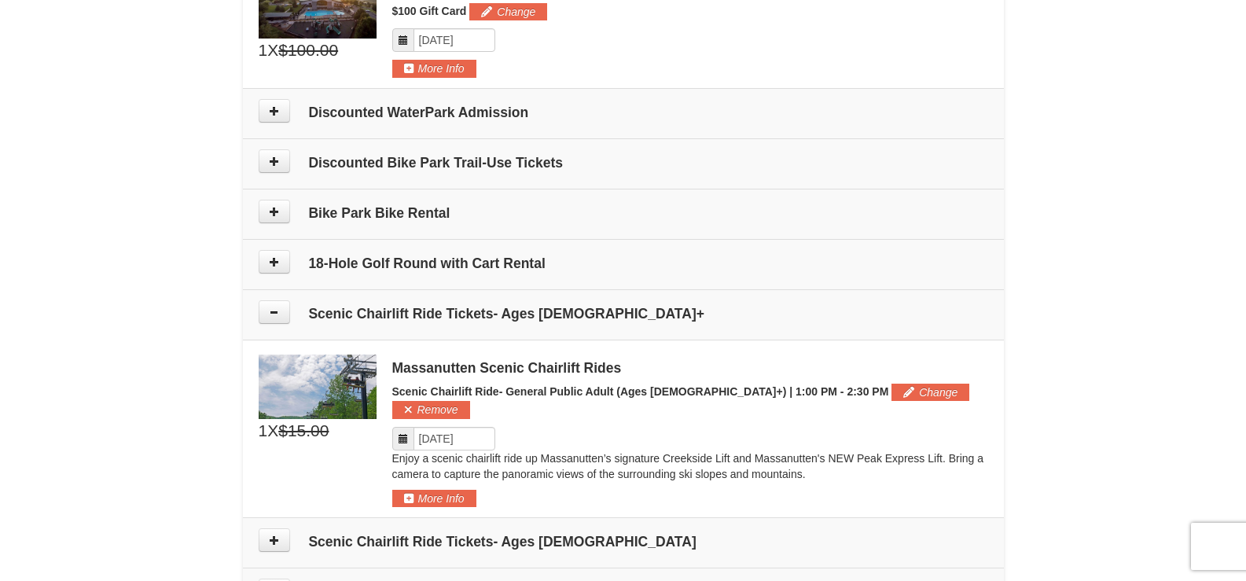
click at [407, 116] on h4 "Discounted WaterPark Admission" at bounding box center [624, 113] width 730 height 16
click at [267, 109] on button at bounding box center [274, 111] width 31 height 24
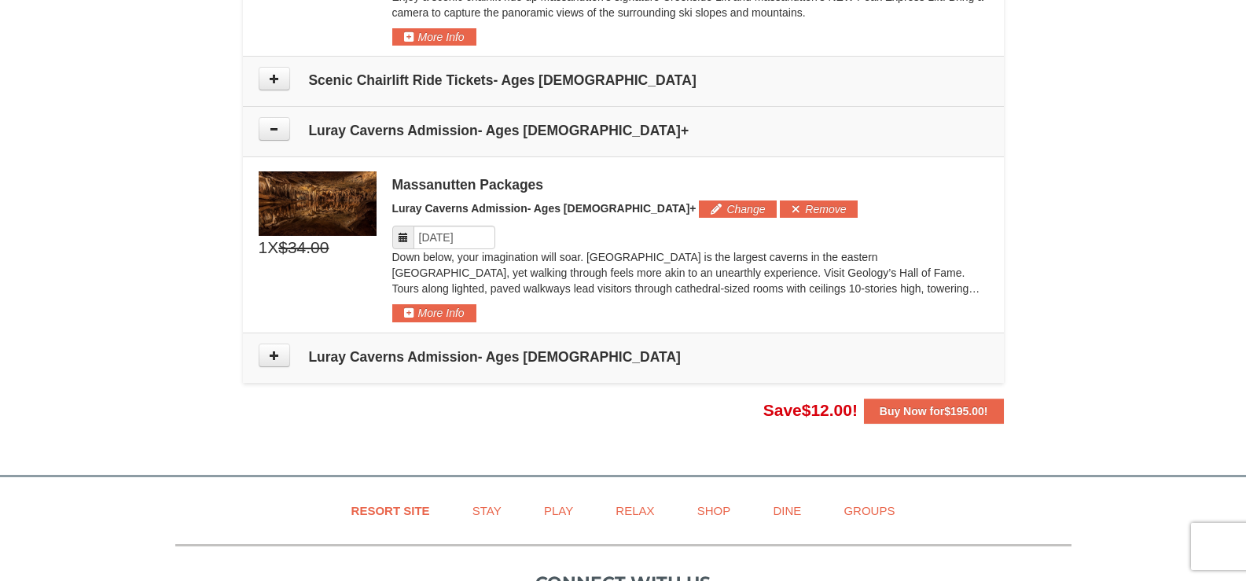
scroll to position [1299, 0]
click at [981, 404] on span "$195.00" at bounding box center [964, 410] width 40 height 13
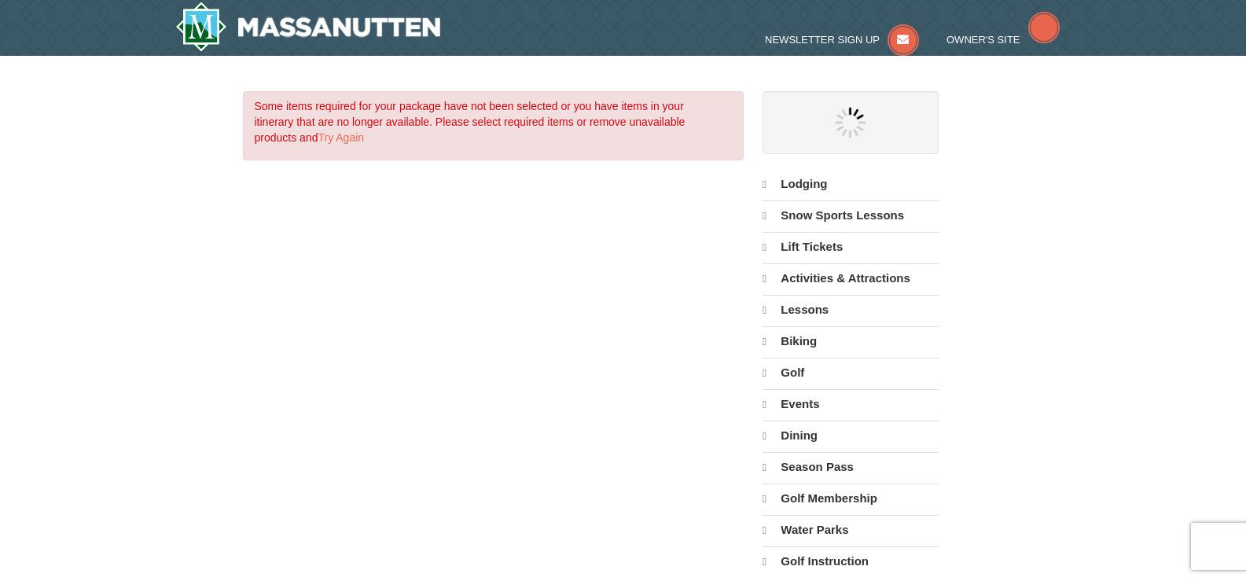
select select "10"
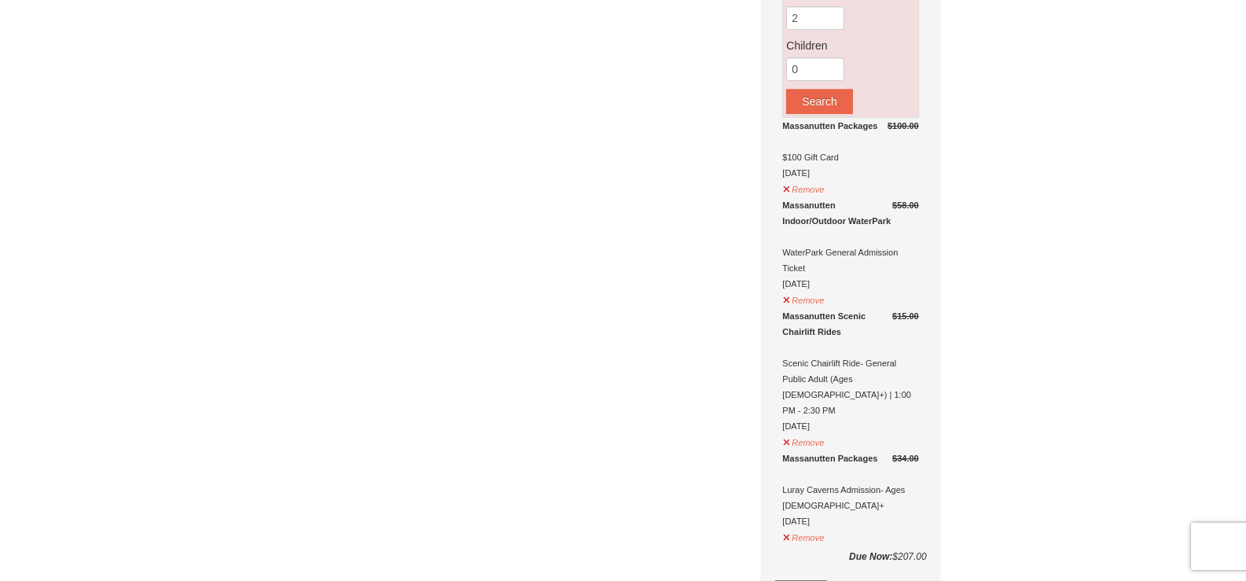
scroll to position [79, 0]
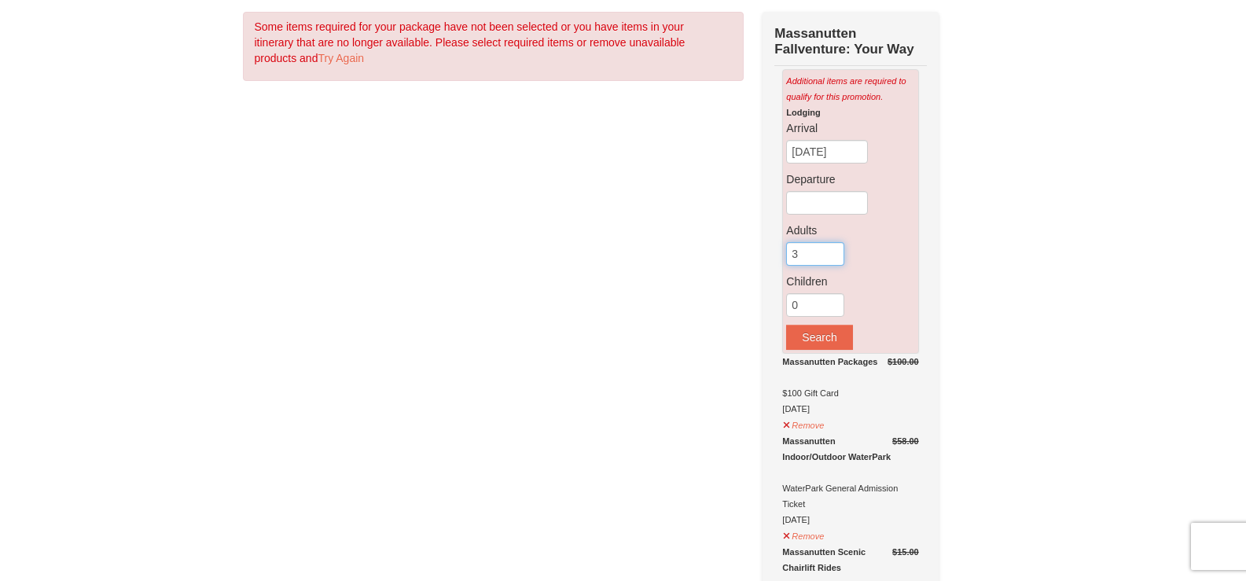
click at [835, 250] on input "3" at bounding box center [815, 254] width 58 height 24
type input "4"
click at [835, 250] on input "4" at bounding box center [815, 254] width 58 height 24
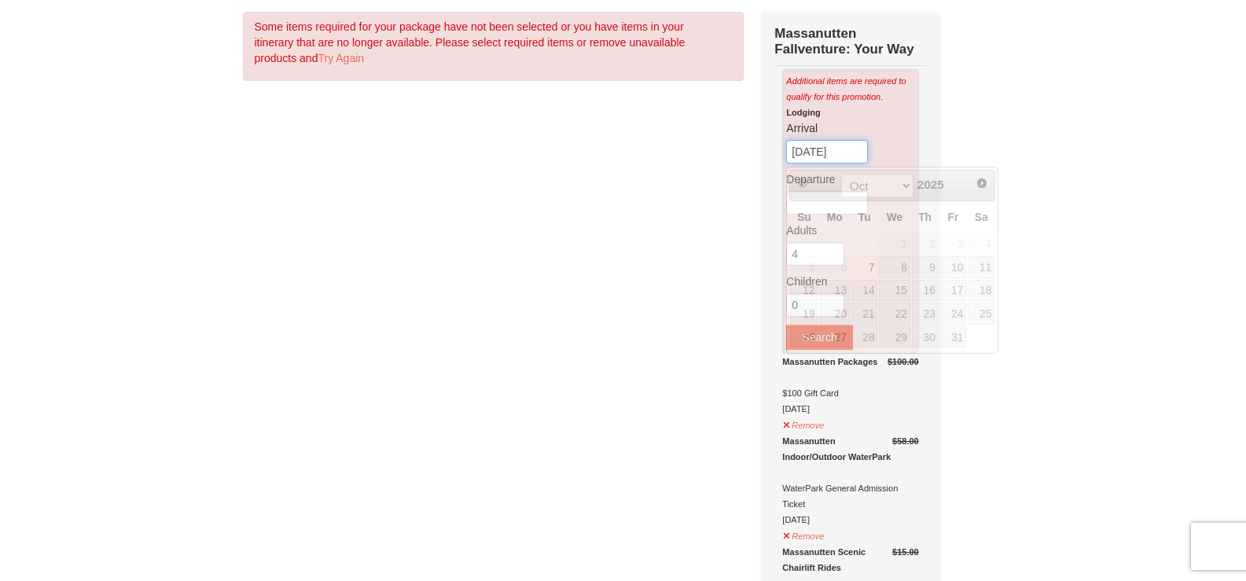
click at [860, 152] on input "[DATE]" at bounding box center [827, 152] width 82 height 24
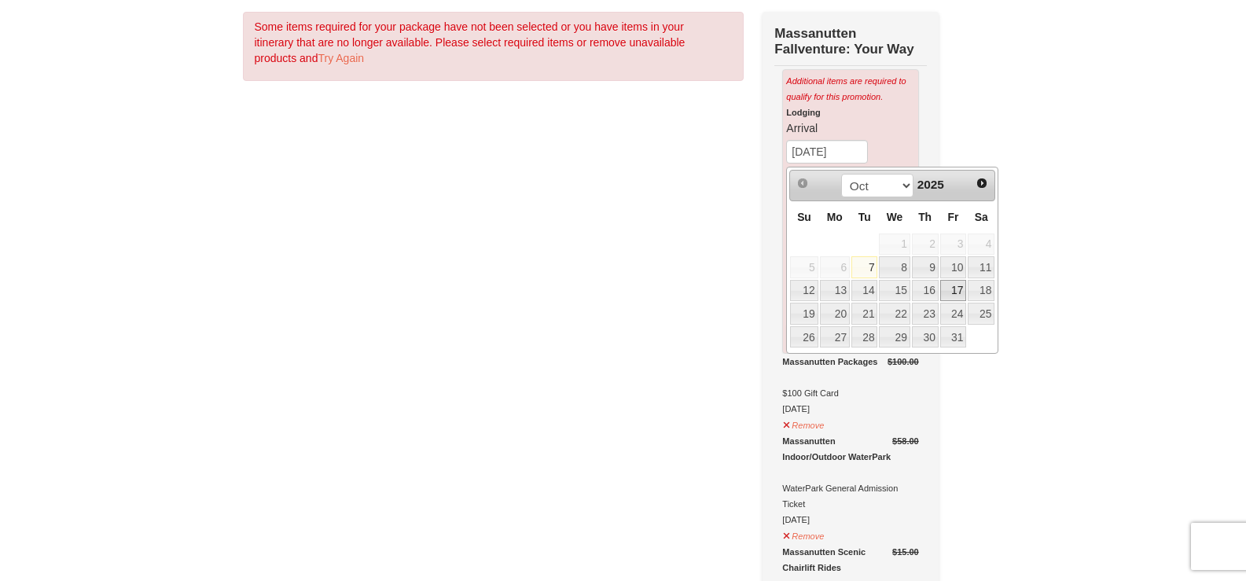
click at [955, 285] on link "17" at bounding box center [953, 291] width 27 height 22
type input "[DATE]"
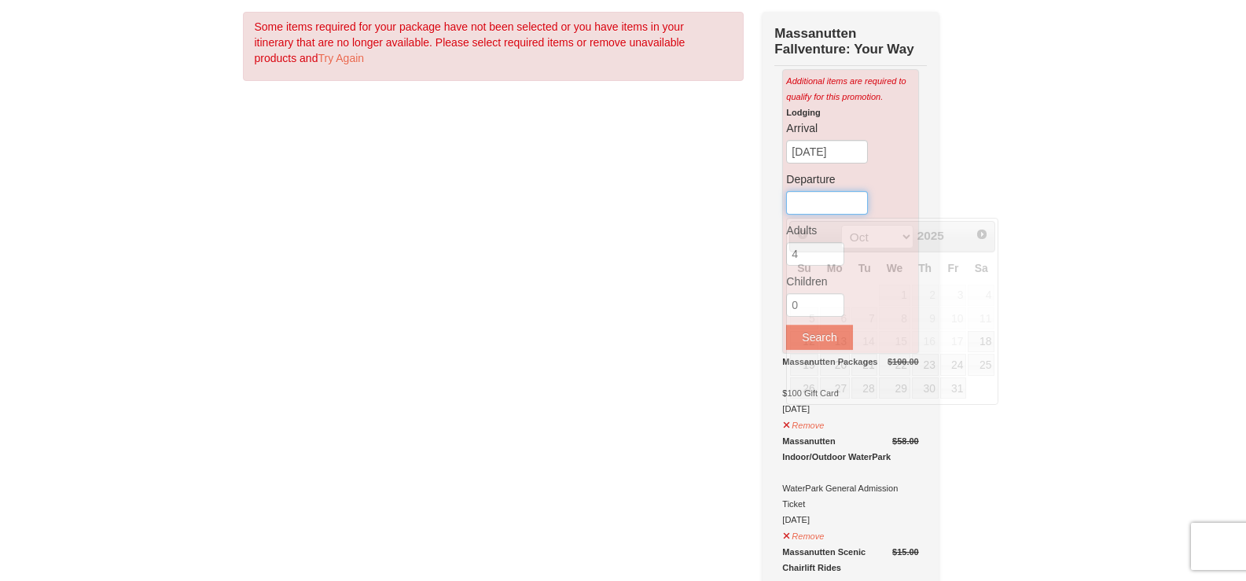
click at [855, 207] on input "text" at bounding box center [827, 203] width 82 height 24
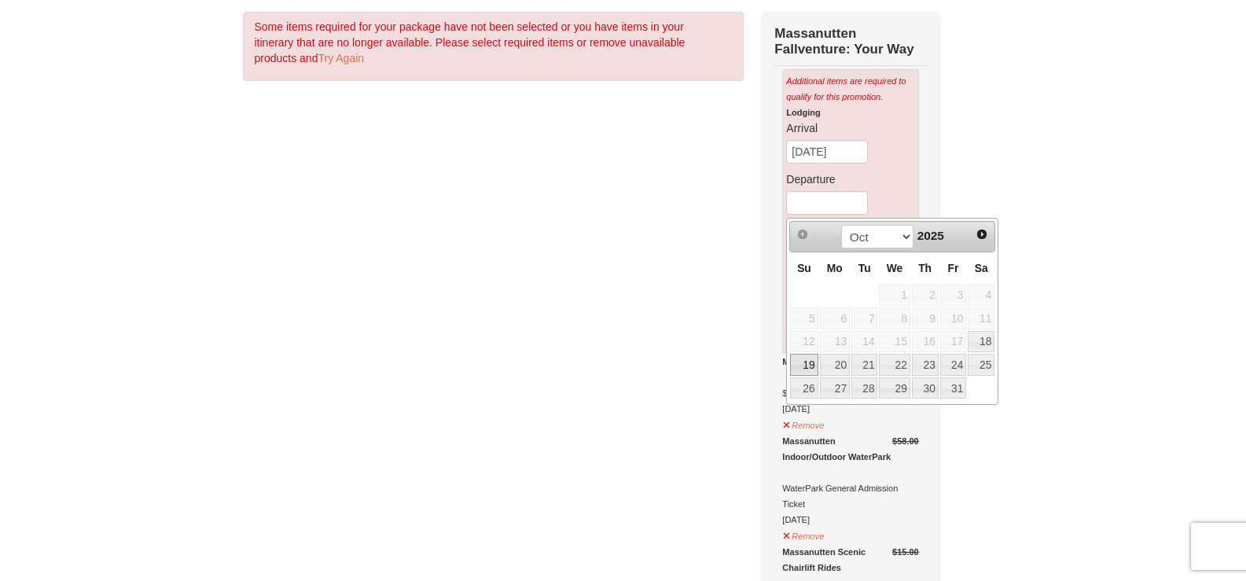
click at [809, 364] on link "19" at bounding box center [804, 365] width 28 height 22
type input "[DATE]"
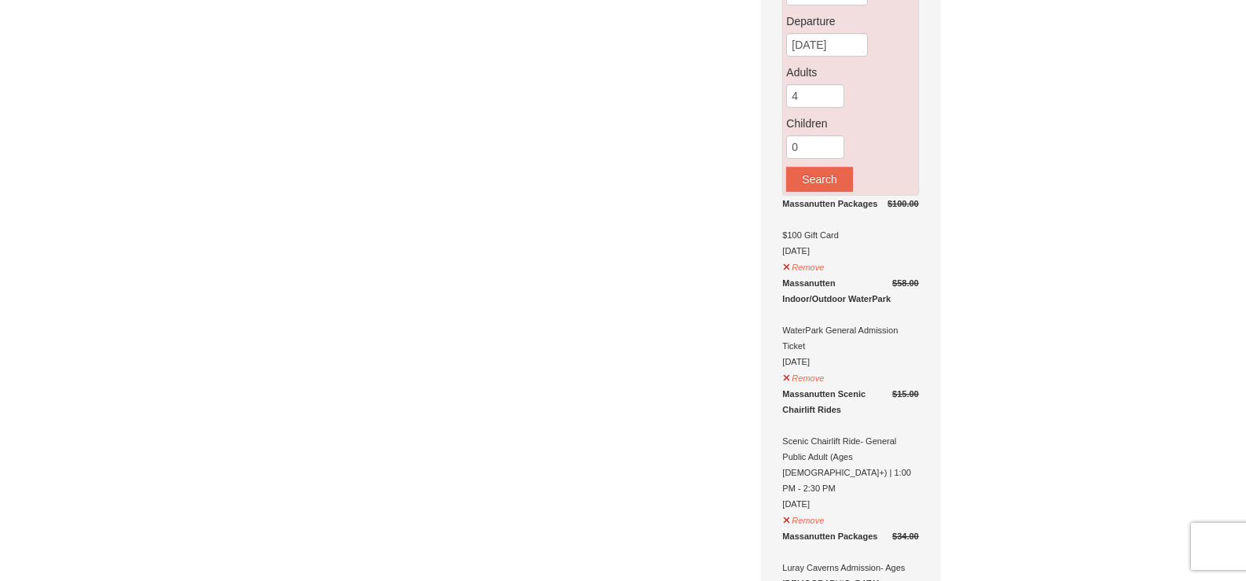
scroll to position [0, 0]
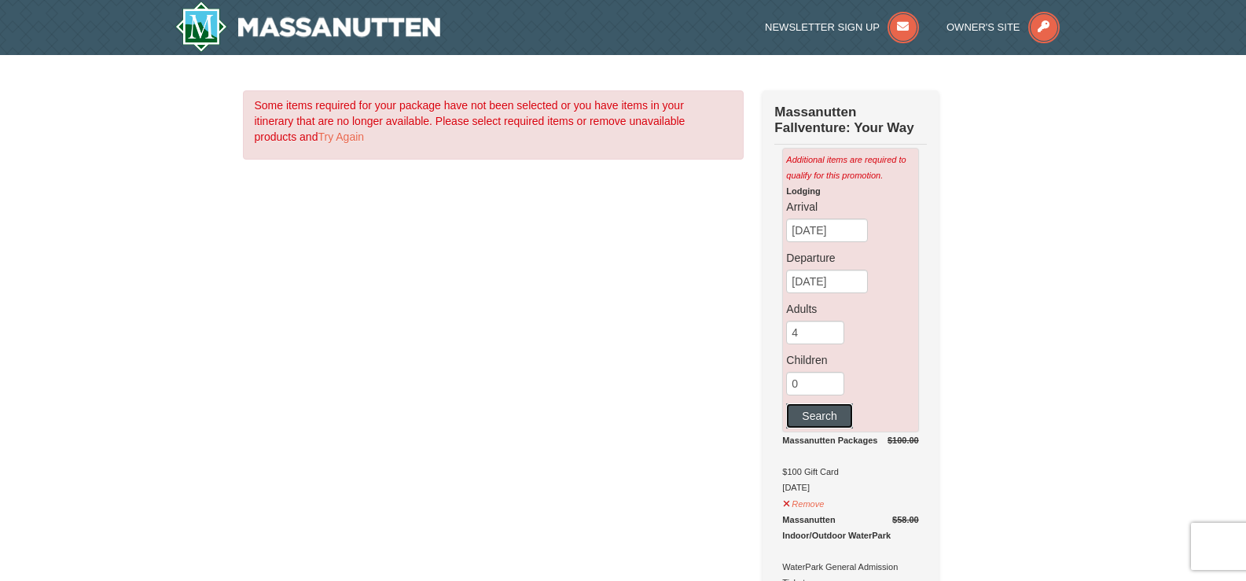
click at [825, 418] on button "Search" at bounding box center [819, 415] width 66 height 25
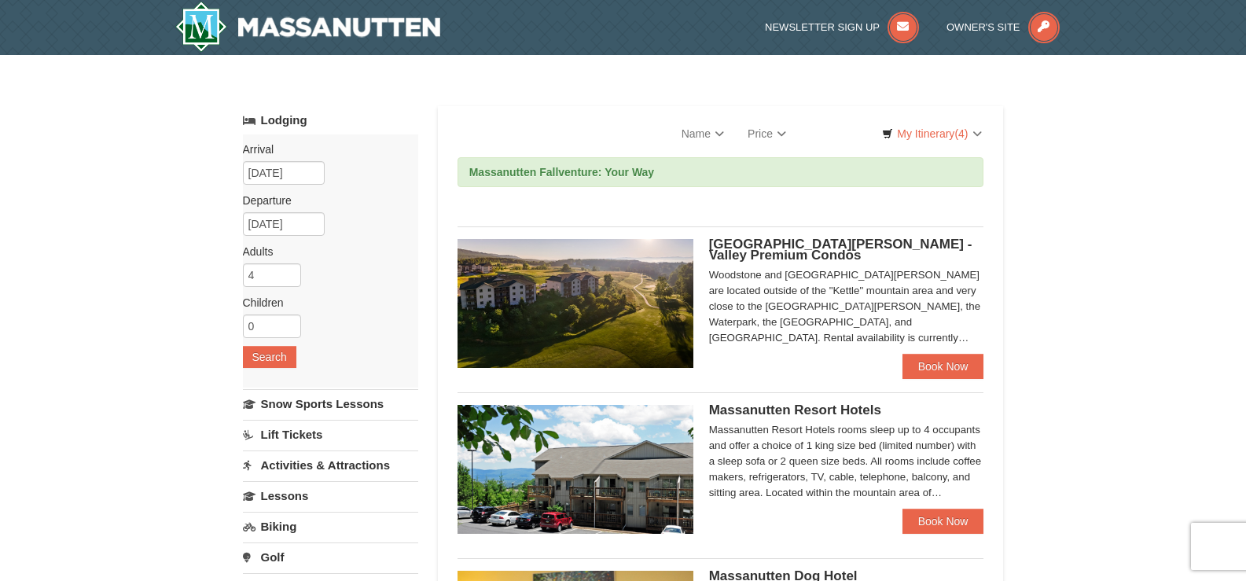
select select "10"
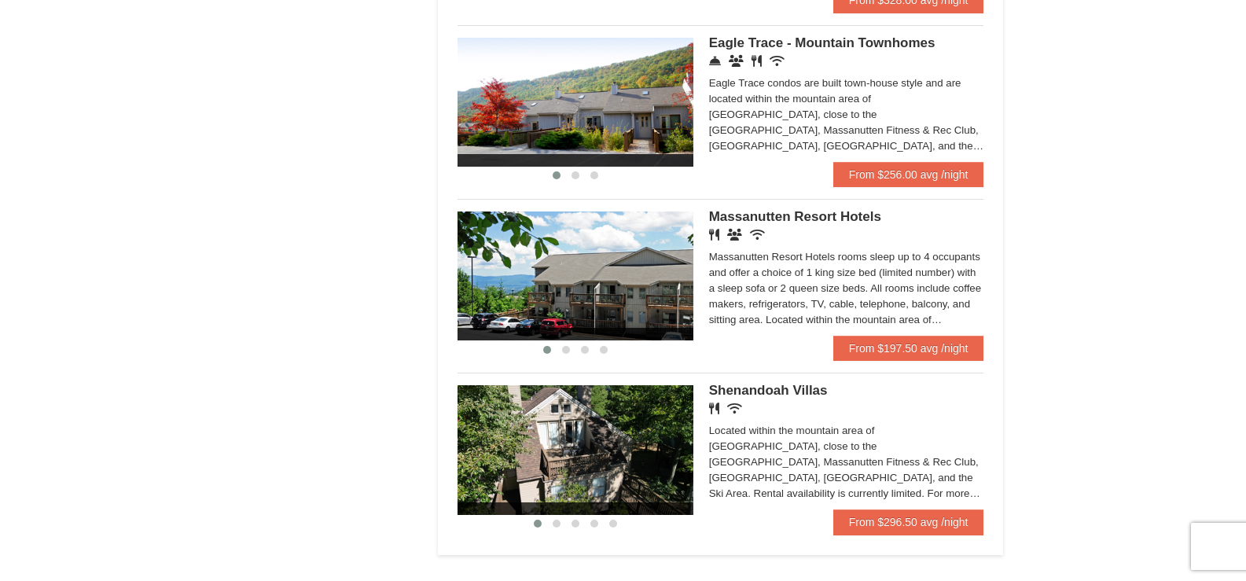
scroll to position [944, 0]
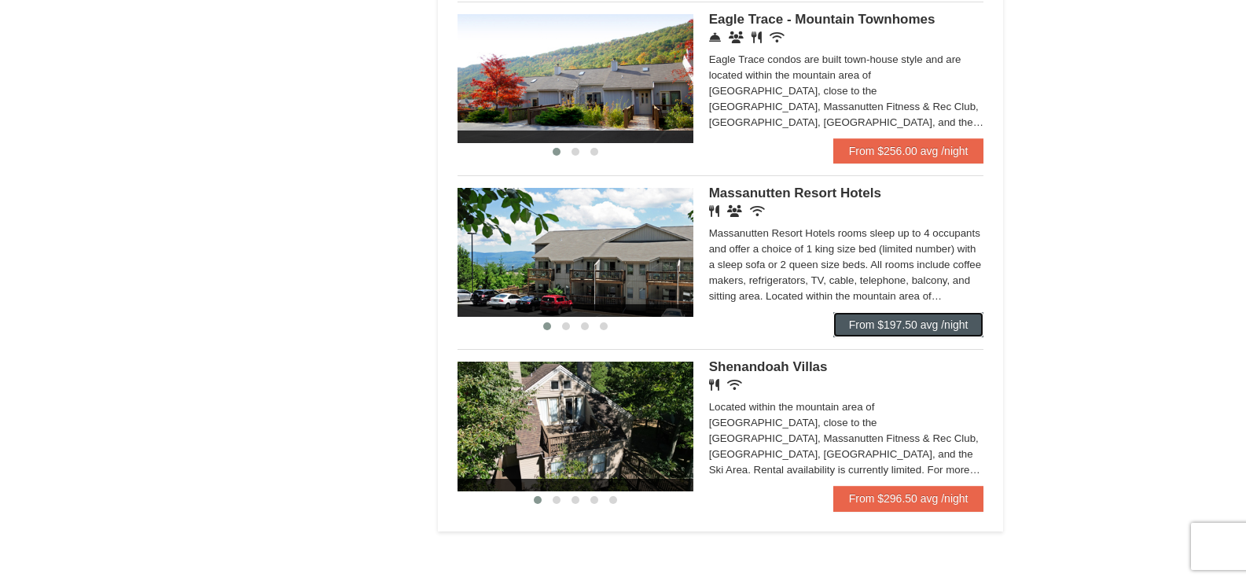
click at [898, 323] on link "From $197.50 avg /night" at bounding box center [909, 324] width 151 height 25
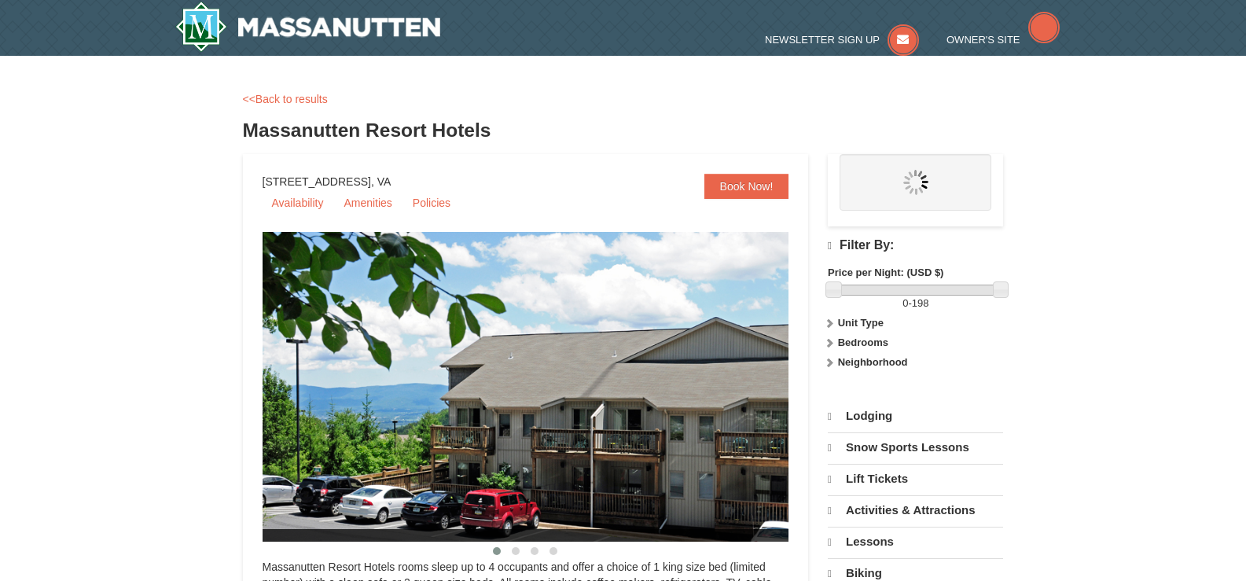
select select "10"
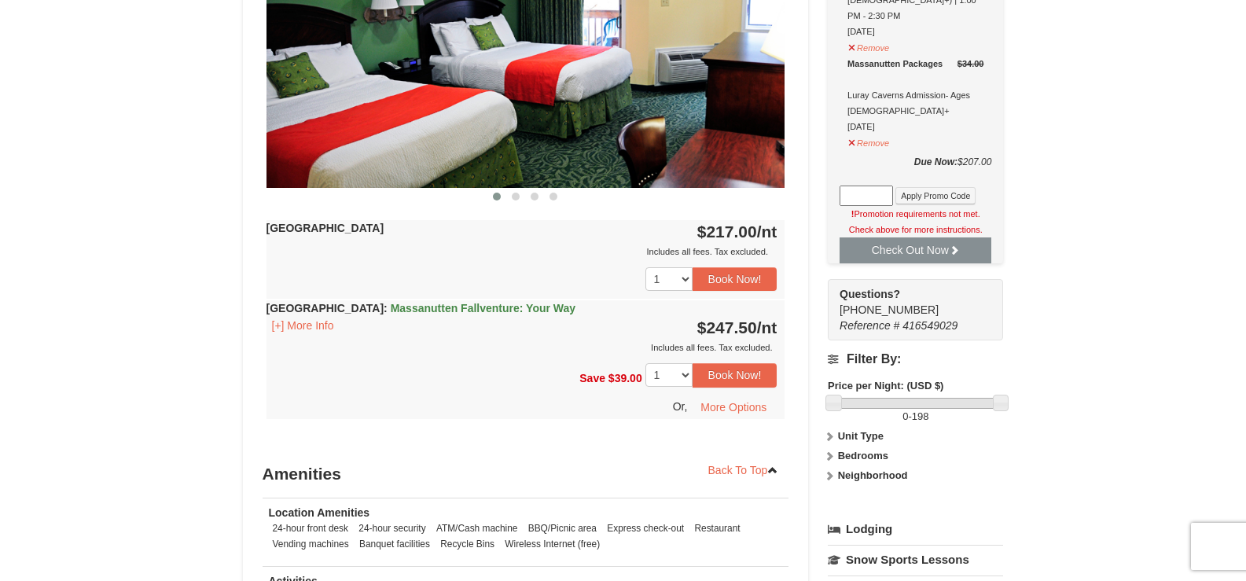
scroll to position [865, 0]
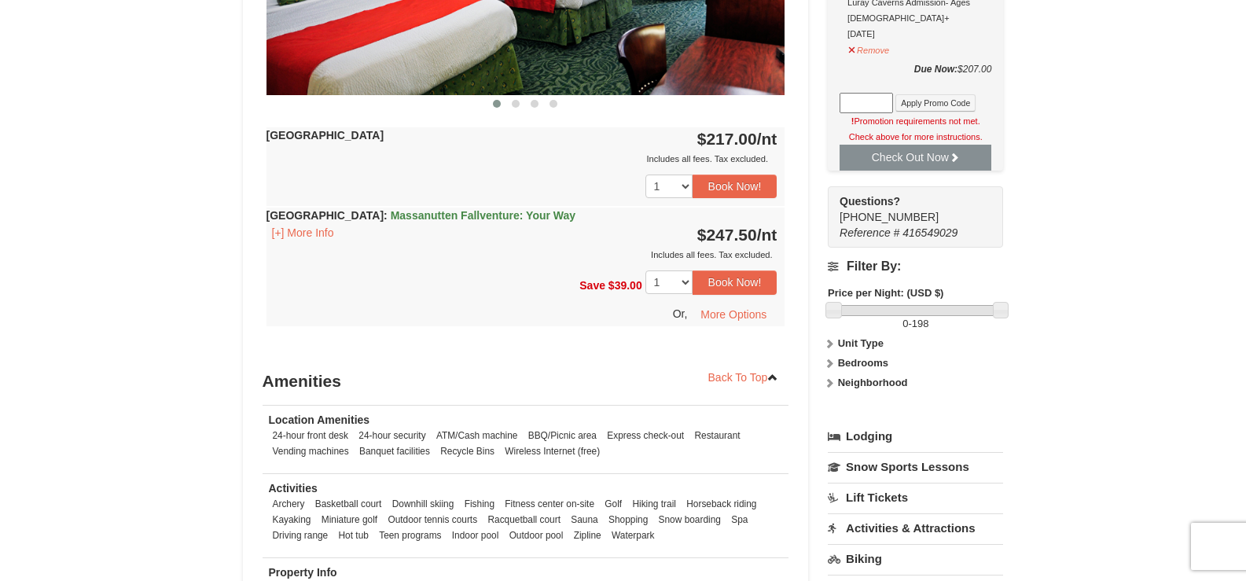
click at [466, 216] on span "Massanutten Fallventure: Your Way" at bounding box center [483, 215] width 185 height 13
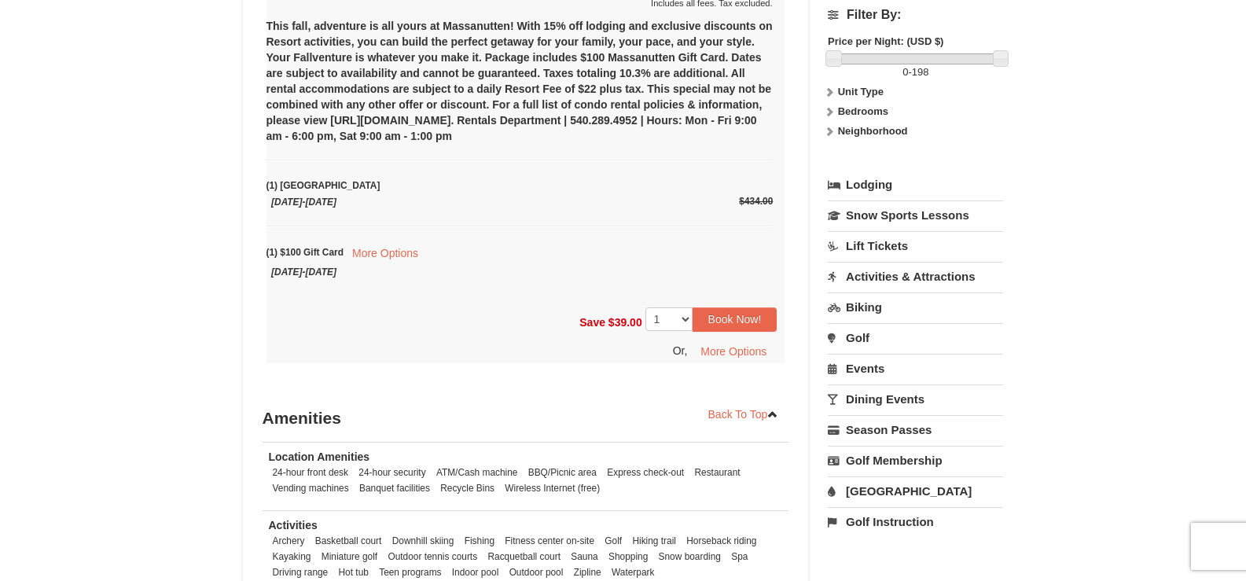
scroll to position [1101, 0]
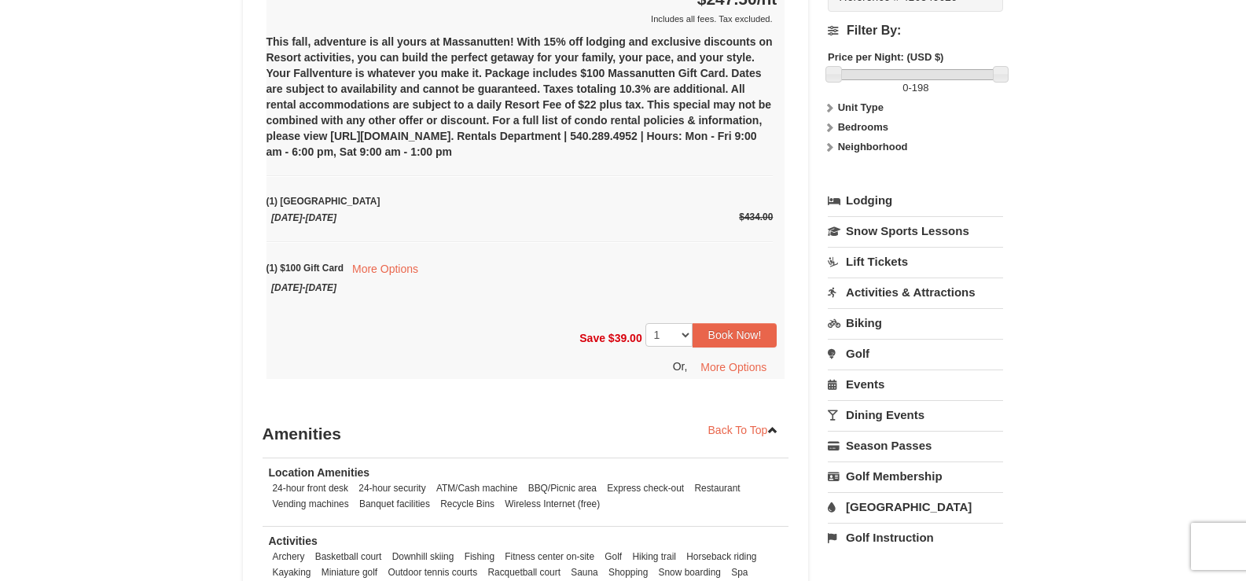
click at [890, 251] on link "Lift Tickets" at bounding box center [915, 261] width 175 height 29
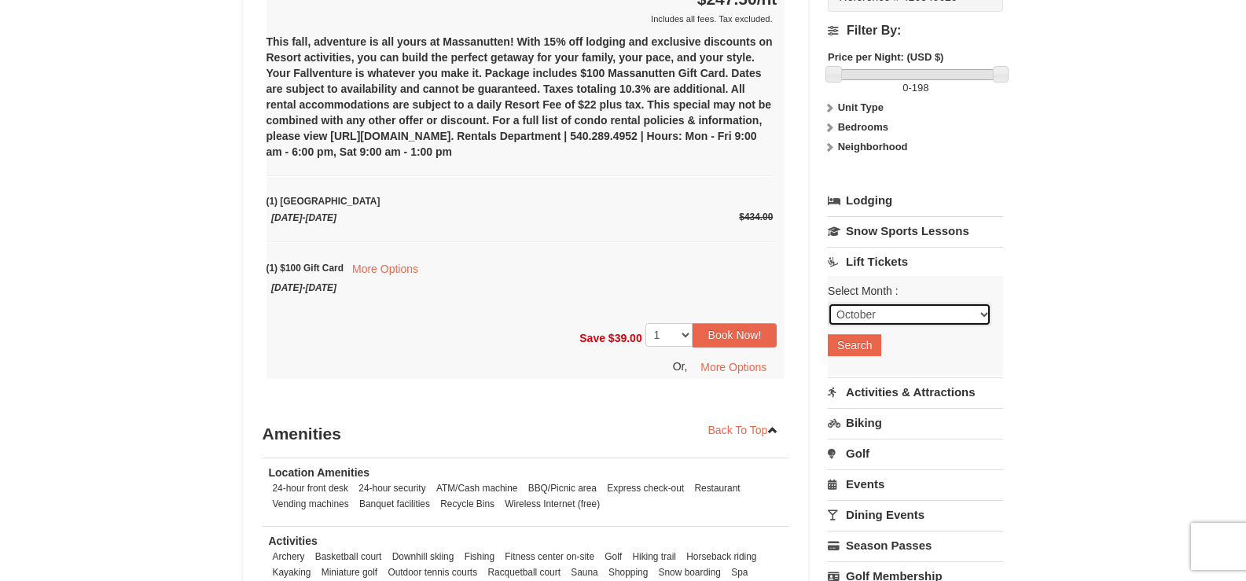
click at [961, 303] on select "October November December January February March April May June July August Sep…" at bounding box center [910, 315] width 164 height 24
click at [866, 334] on button "Search" at bounding box center [854, 345] width 53 height 22
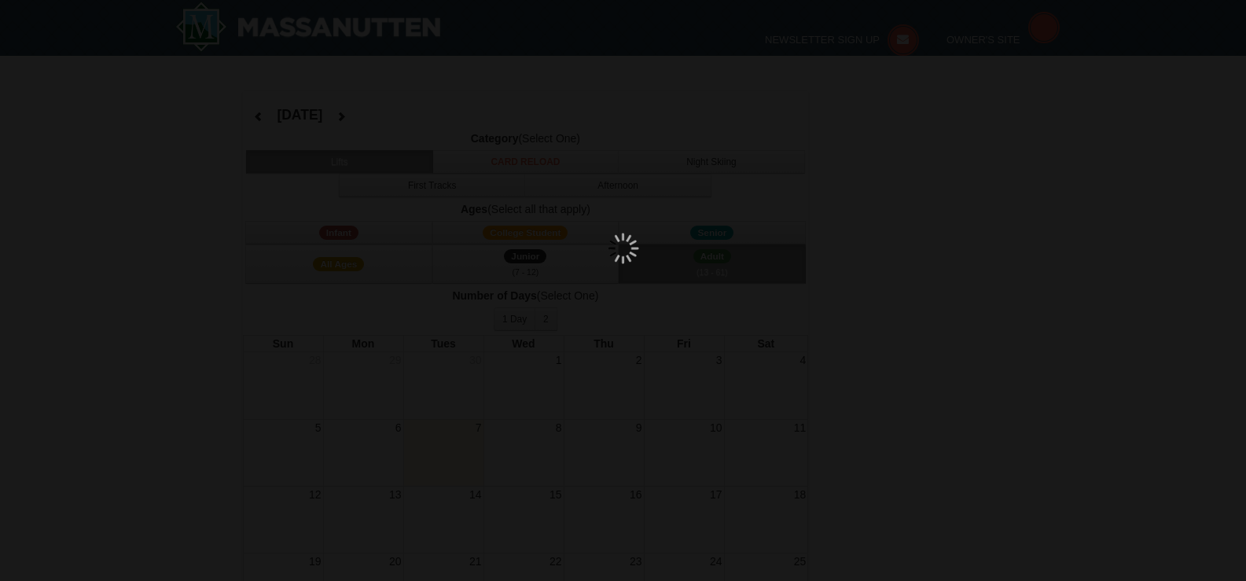
select select "10"
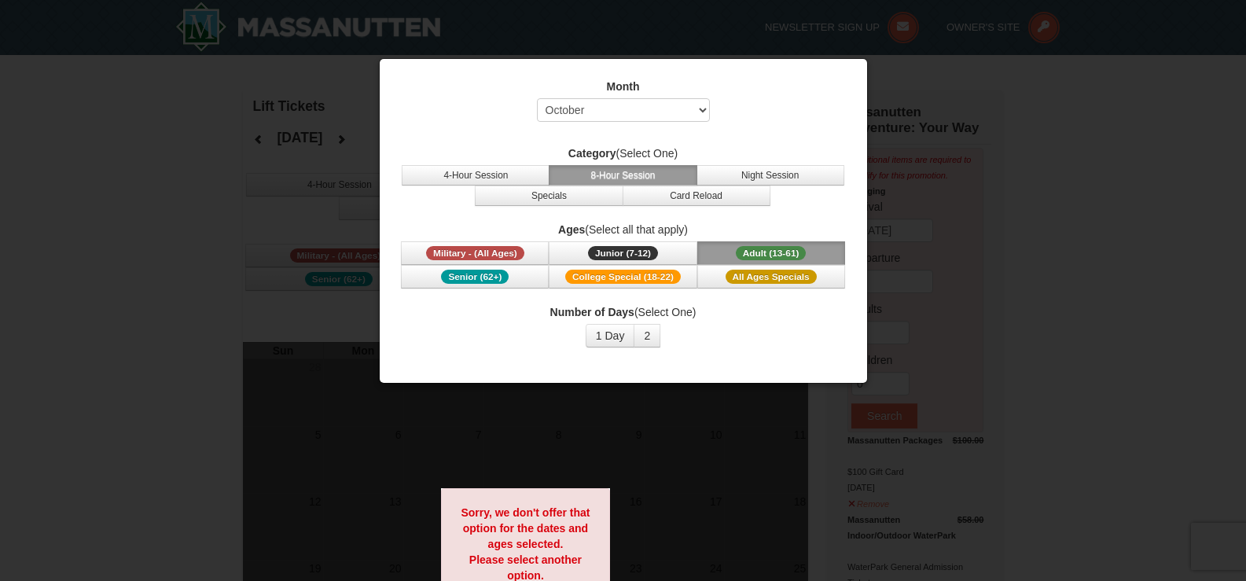
click at [1080, 262] on div at bounding box center [623, 290] width 1246 height 581
click at [116, 224] on div at bounding box center [623, 290] width 1246 height 581
click at [1001, 141] on div at bounding box center [623, 290] width 1246 height 581
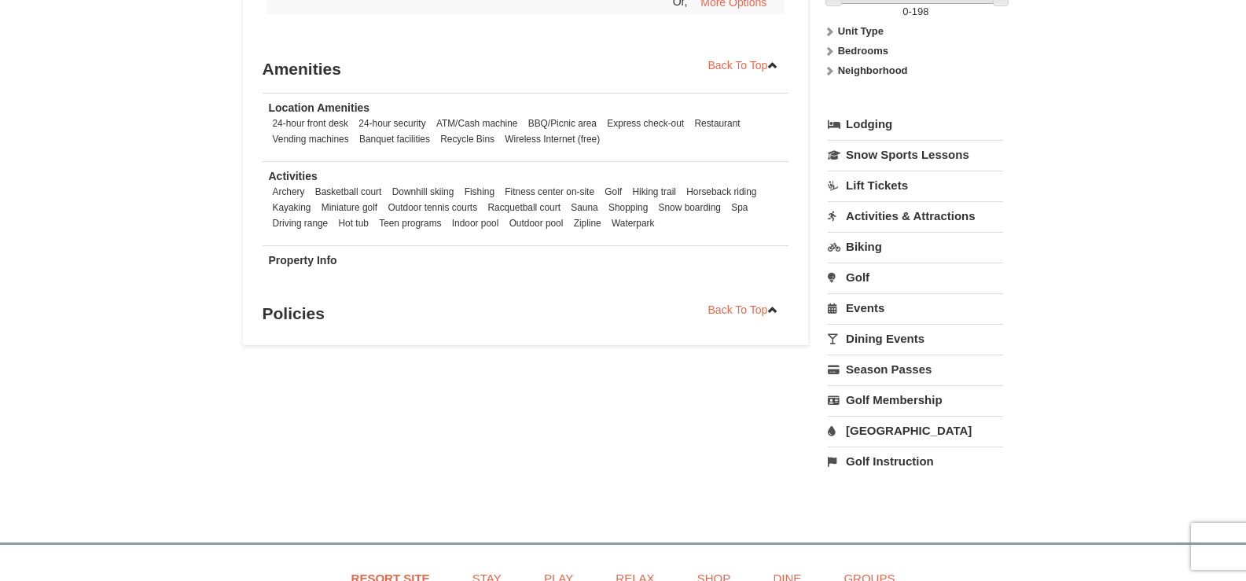
scroll to position [1337, 0]
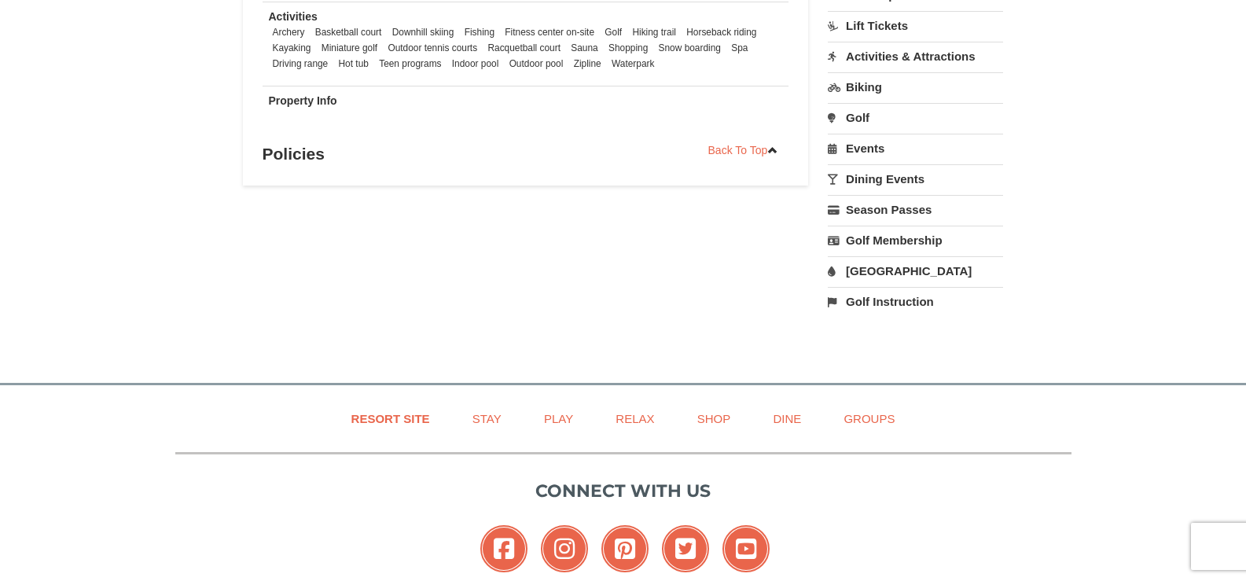
click at [888, 258] on link "[GEOGRAPHIC_DATA]" at bounding box center [915, 270] width 175 height 29
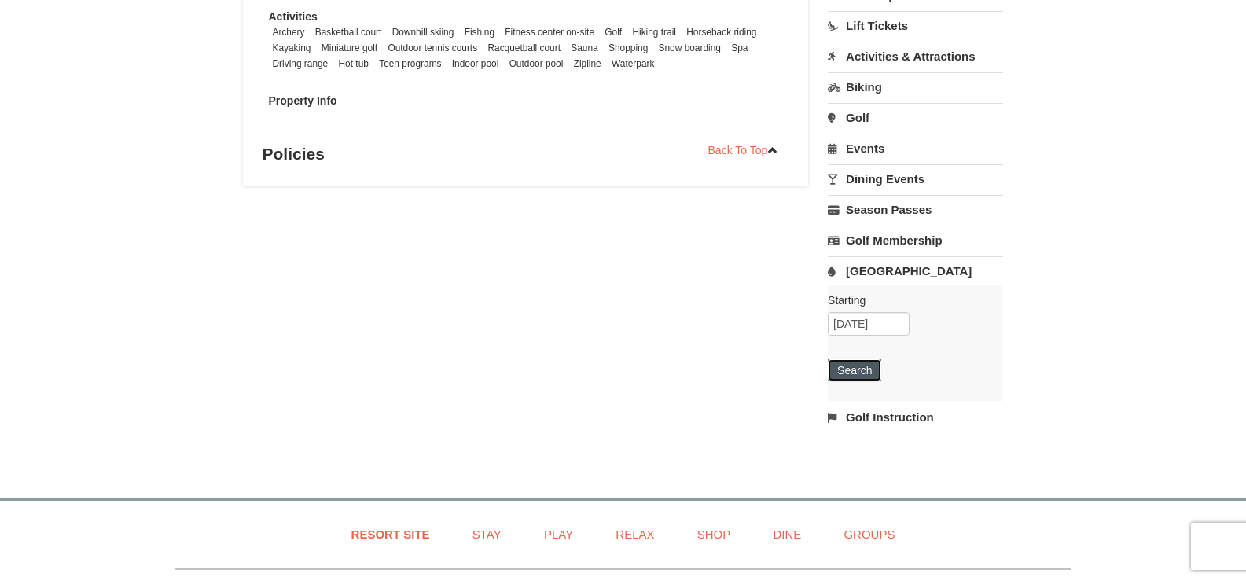
click at [861, 359] on button "Search" at bounding box center [854, 370] width 53 height 22
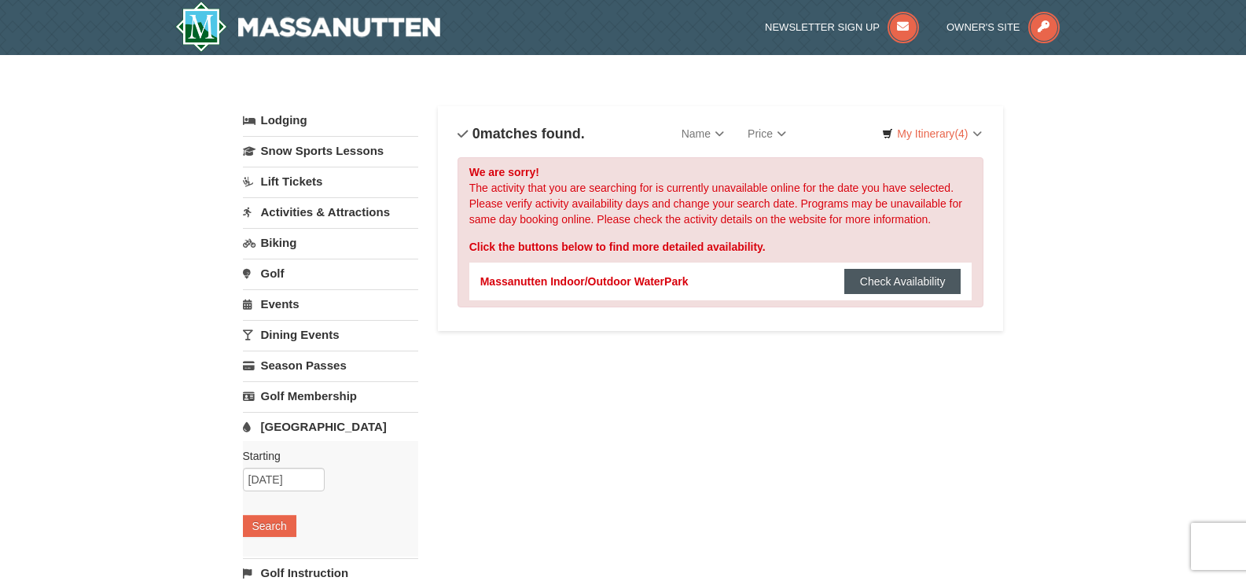
click at [896, 276] on button "Check Availability" at bounding box center [903, 281] width 117 height 25
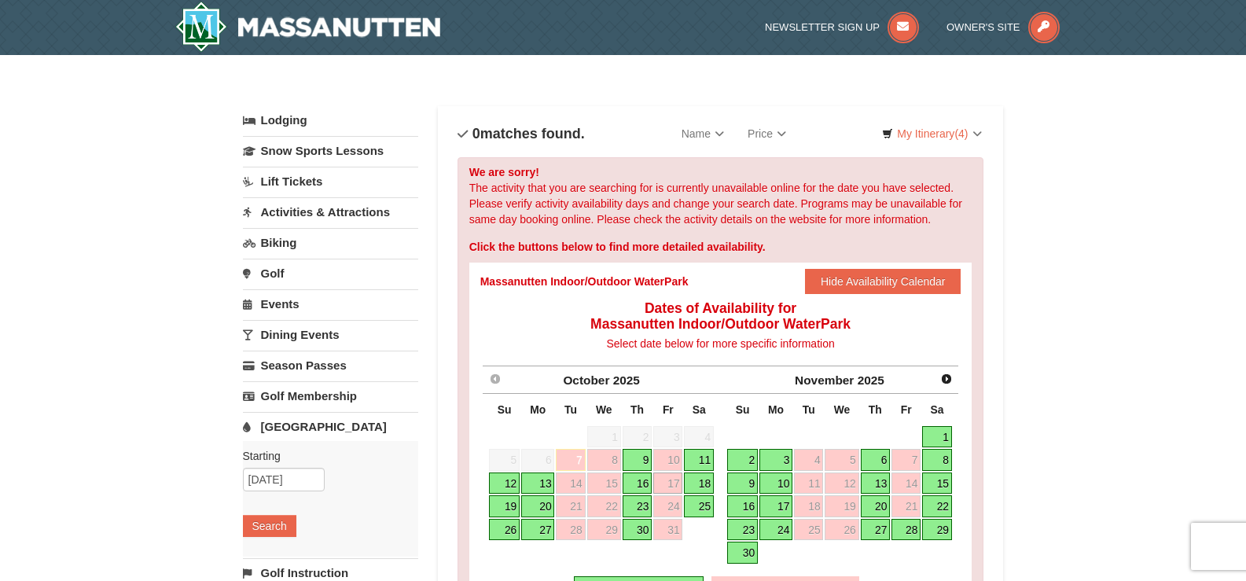
click at [702, 484] on link "18" at bounding box center [699, 484] width 30 height 22
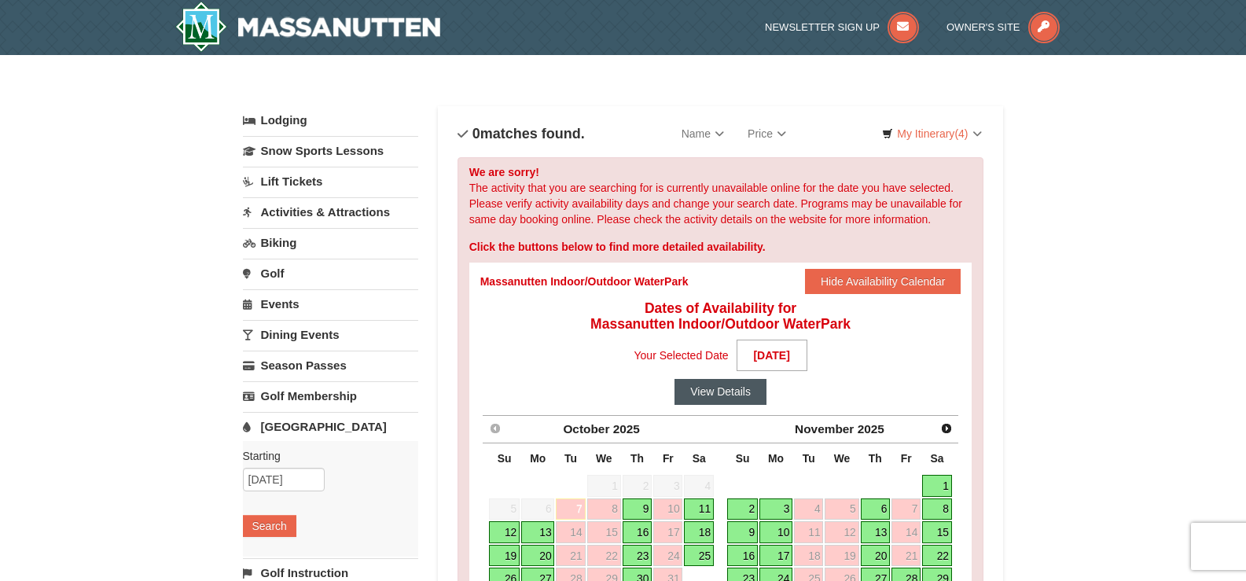
click at [724, 395] on button "View Details" at bounding box center [721, 391] width 92 height 25
